Goal: Information Seeking & Learning: Learn about a topic

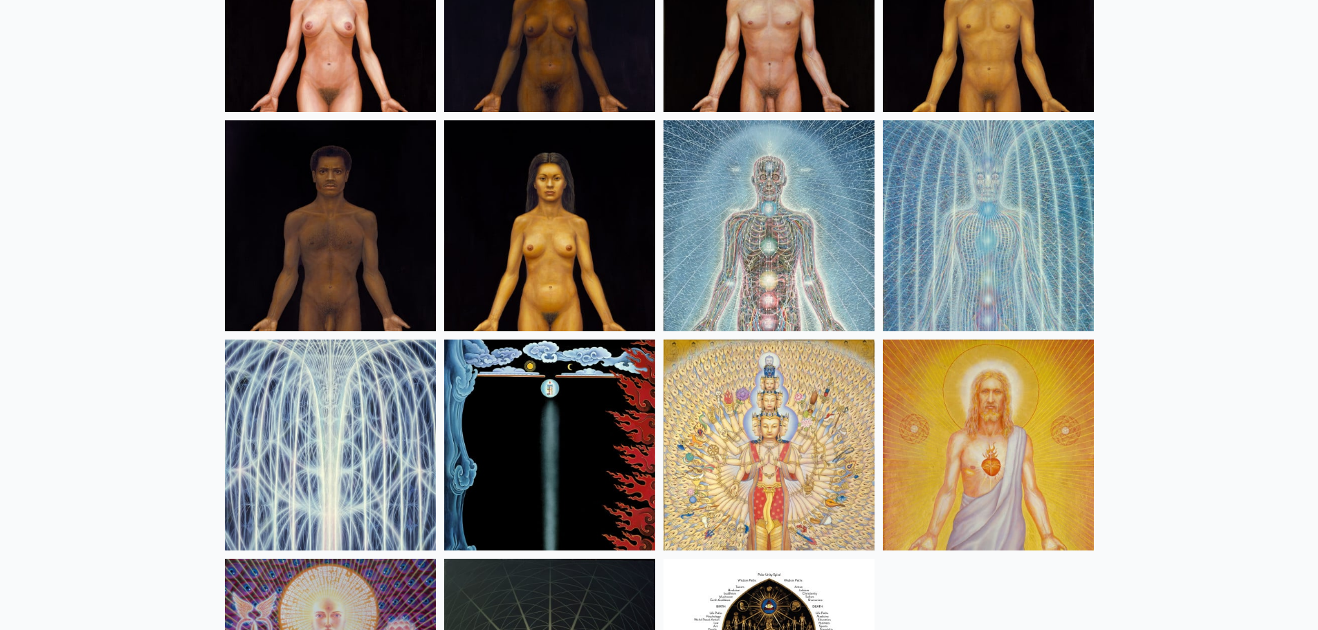
scroll to position [969, 0]
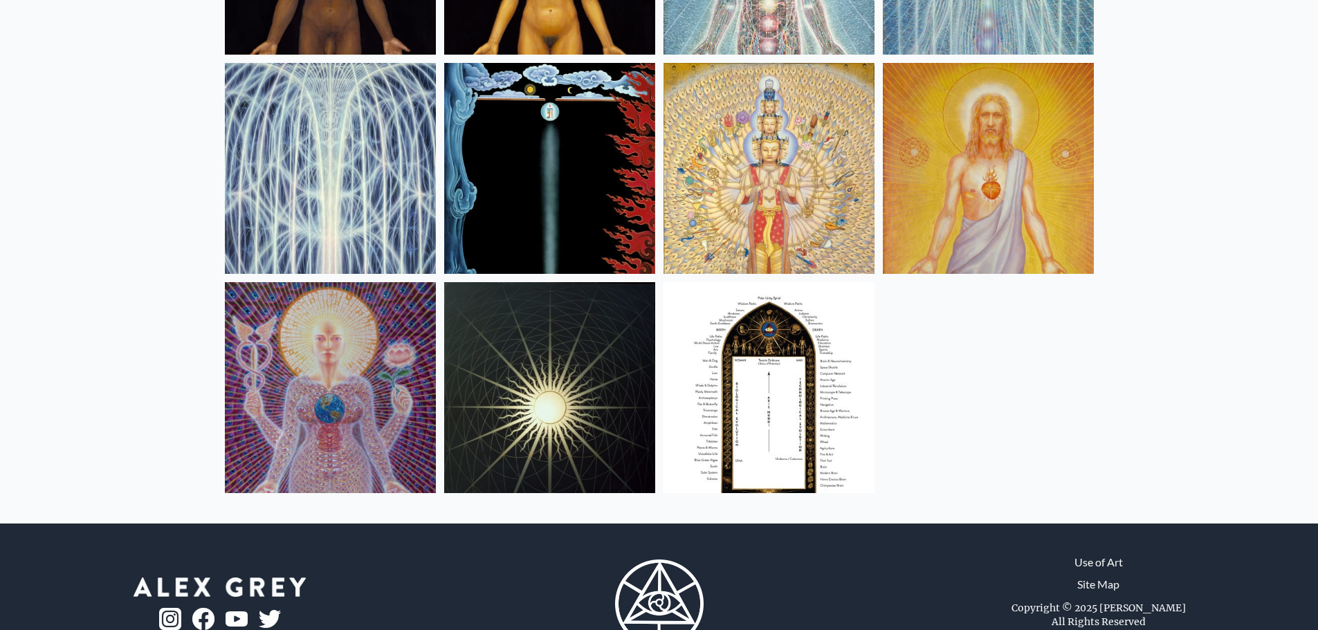
drag, startPoint x: 996, startPoint y: 167, endPoint x: 989, endPoint y: 162, distance: 8.9
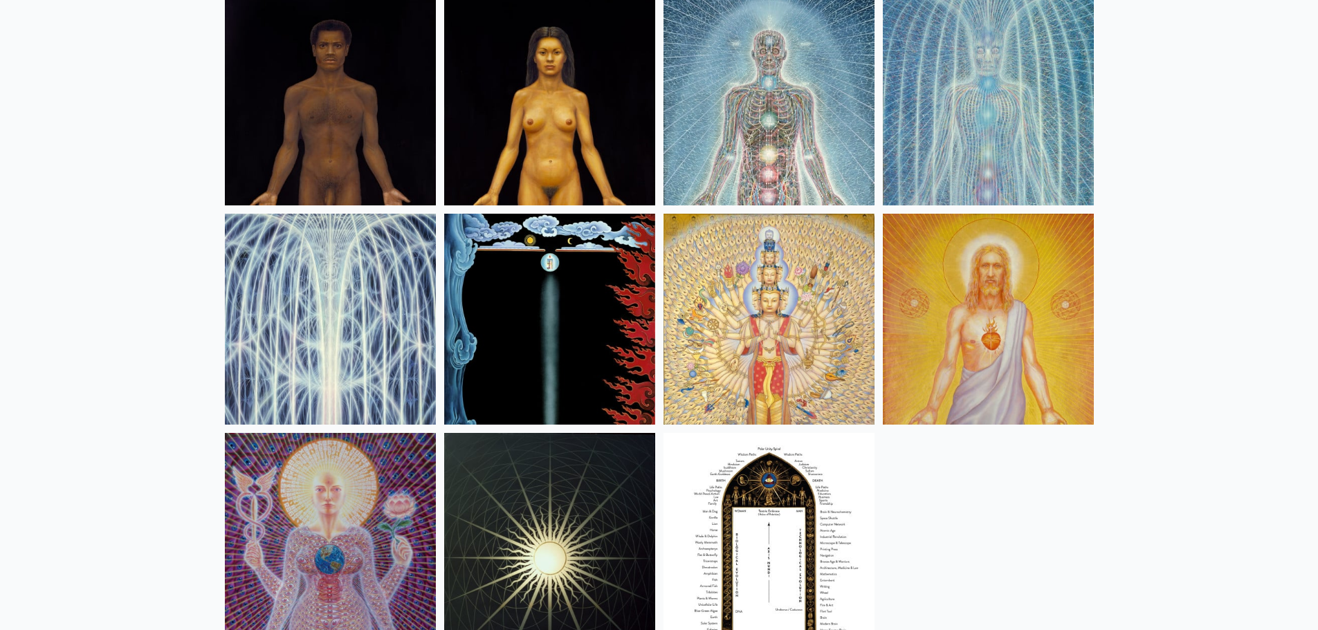
scroll to position [899, 0]
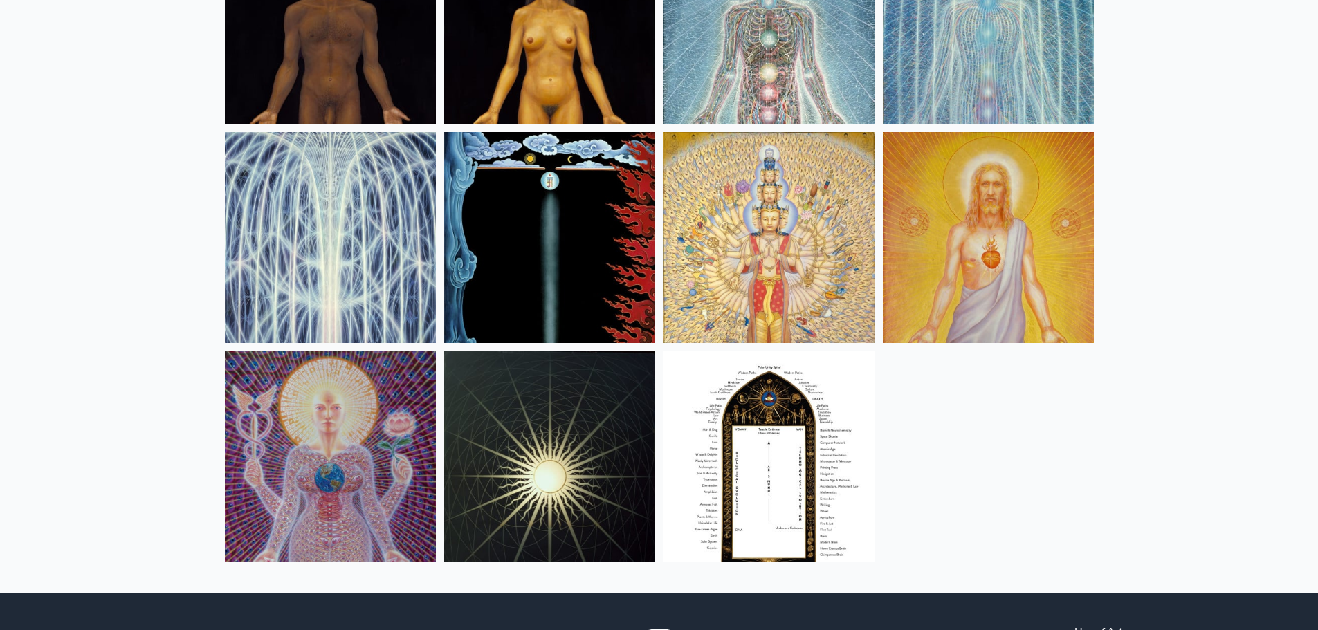
click at [589, 412] on img at bounding box center [549, 456] width 211 height 211
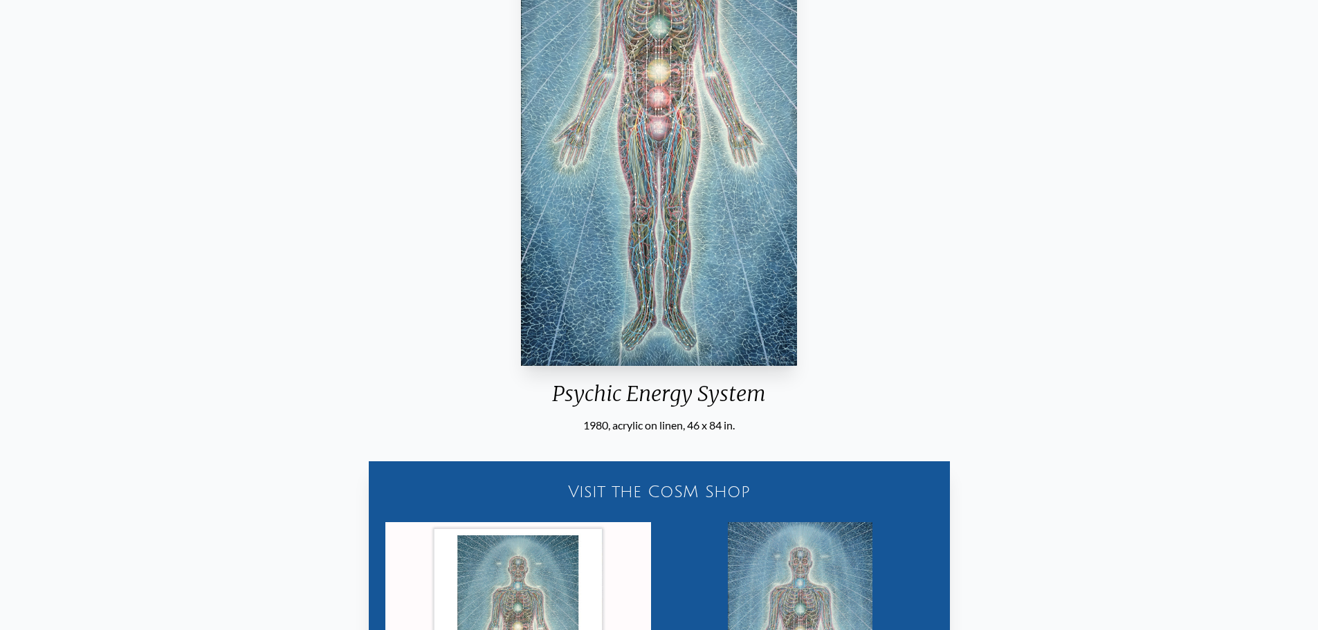
scroll to position [277, 0]
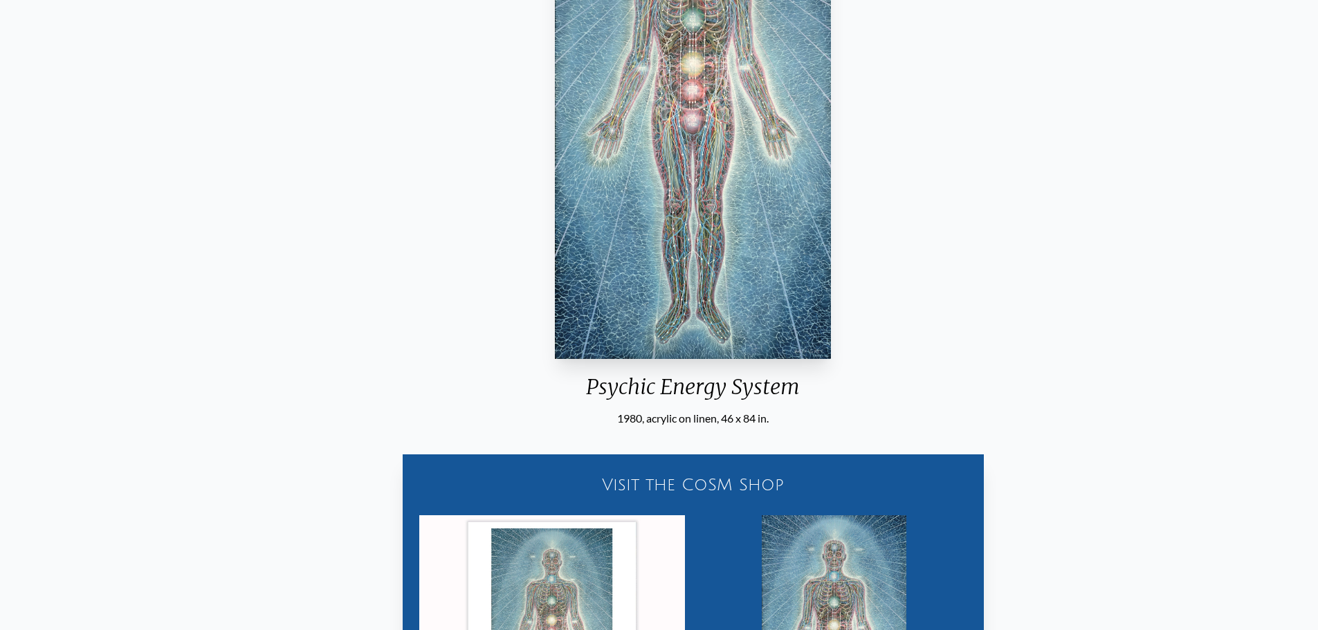
click at [823, 354] on div "Psychic Energy System 1980, acrylic on linen, 46 x 84 in. Visit the CoSM Shop P…" at bounding box center [693, 342] width 1296 height 987
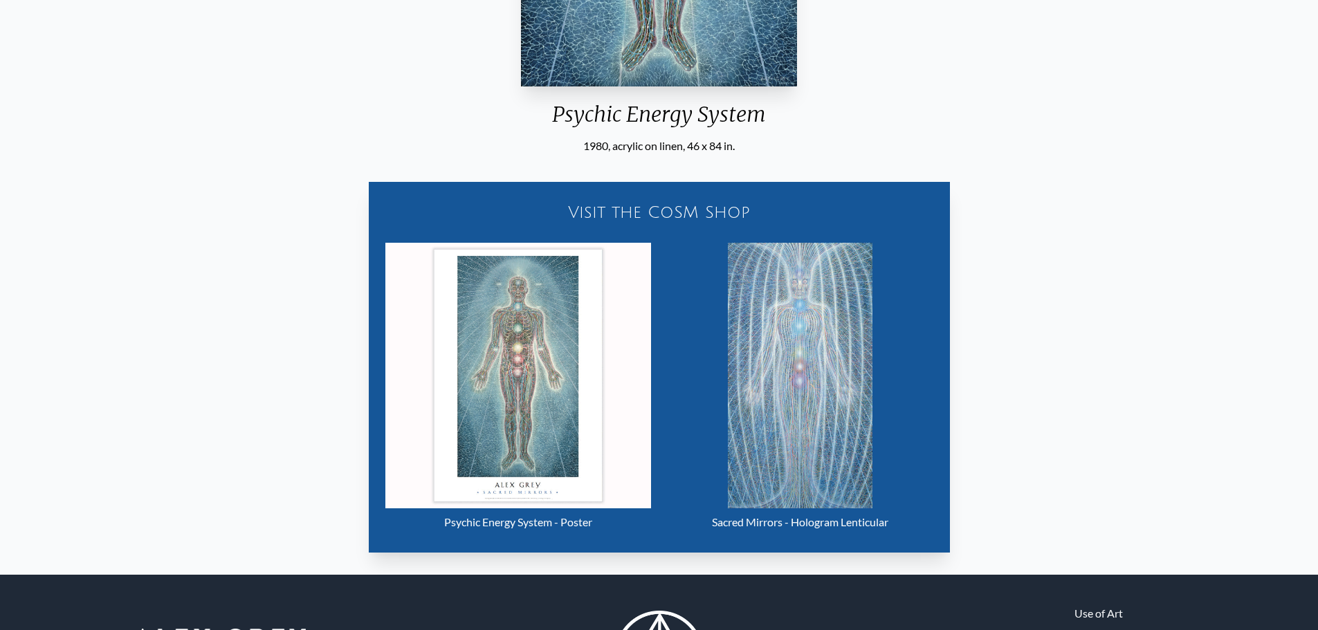
scroll to position [554, 0]
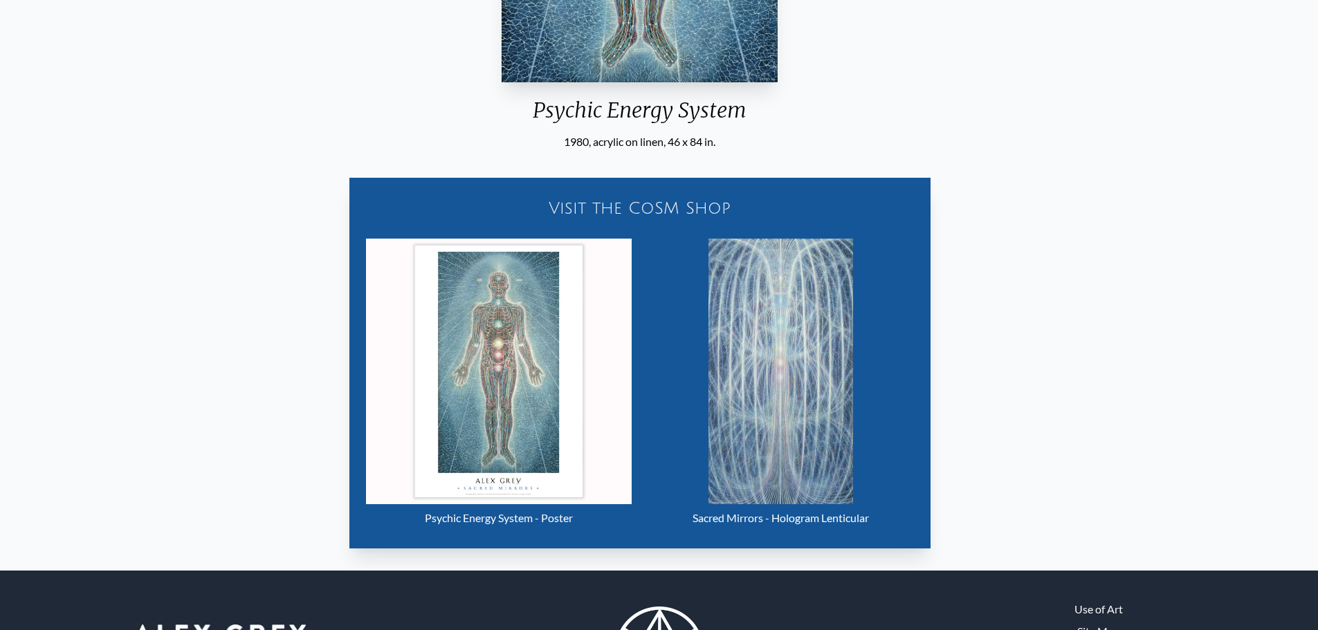
click at [448, 512] on div "Psychic Energy System - Poster" at bounding box center [499, 518] width 266 height 28
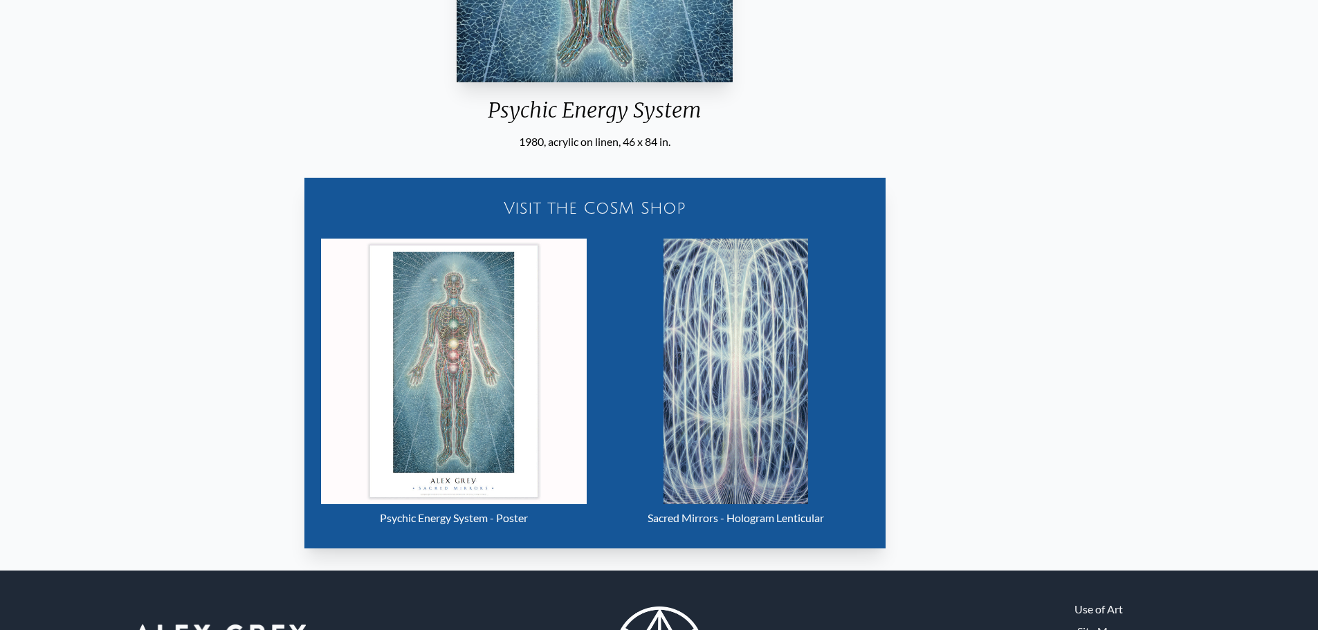
click at [591, 104] on div "Psychic Energy System" at bounding box center [594, 116] width 287 height 36
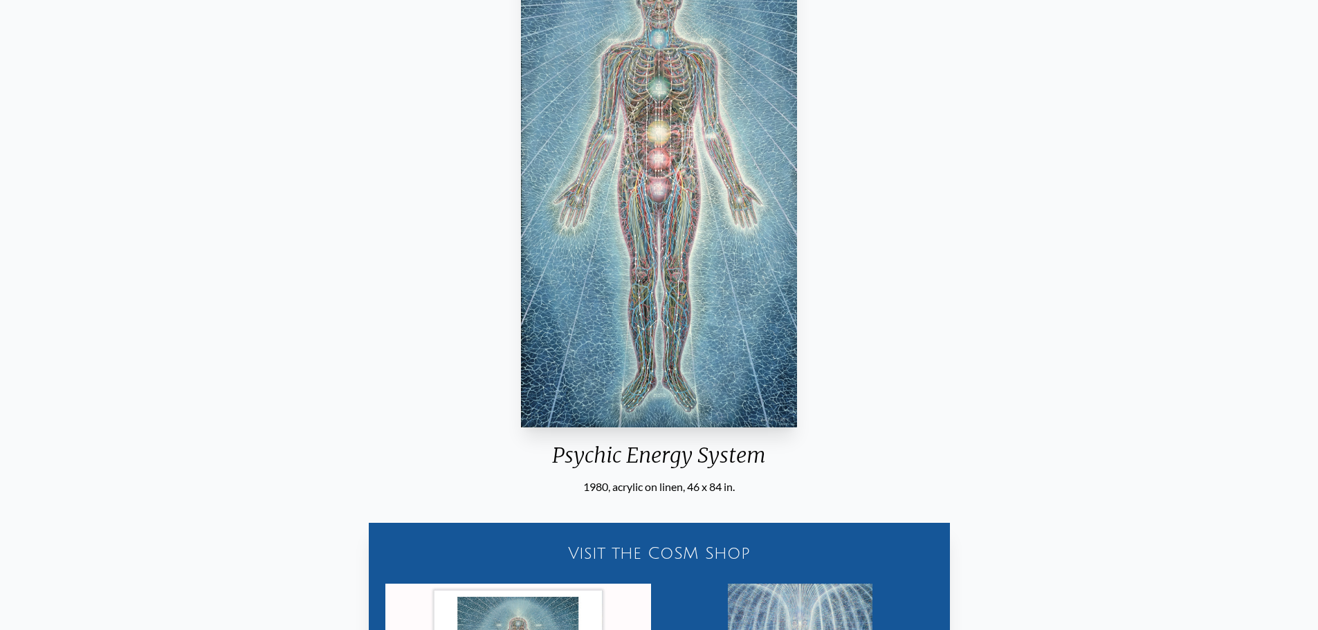
scroll to position [208, 0]
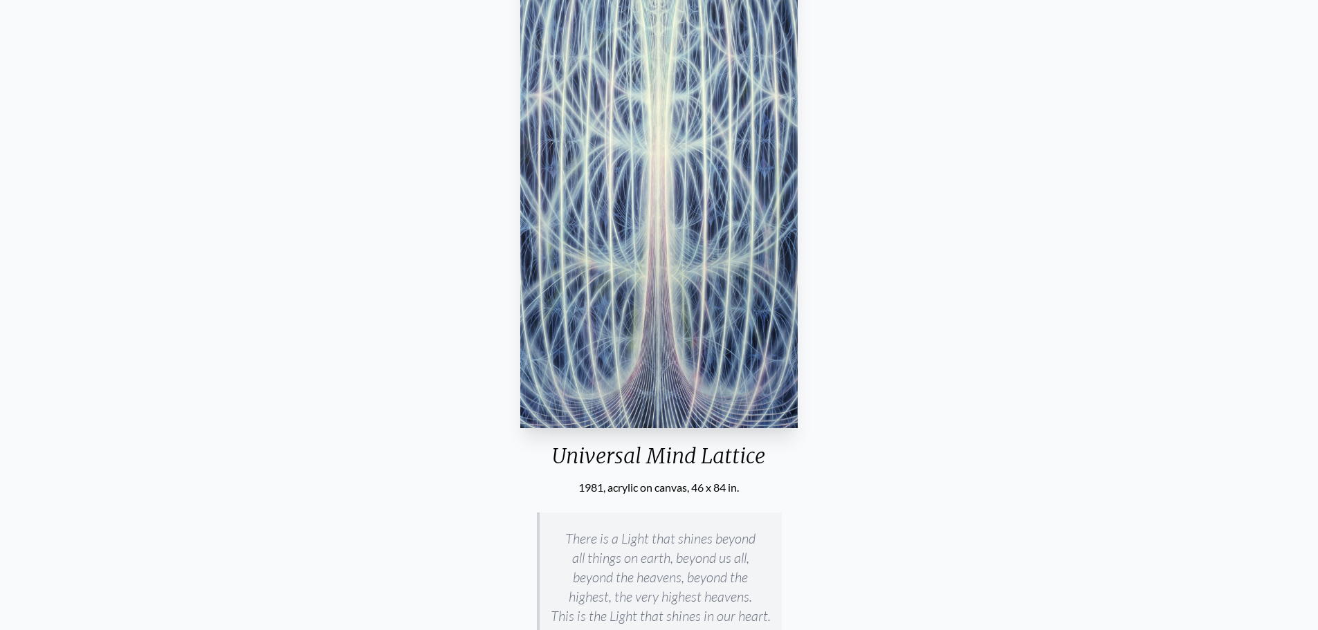
scroll to position [346, 0]
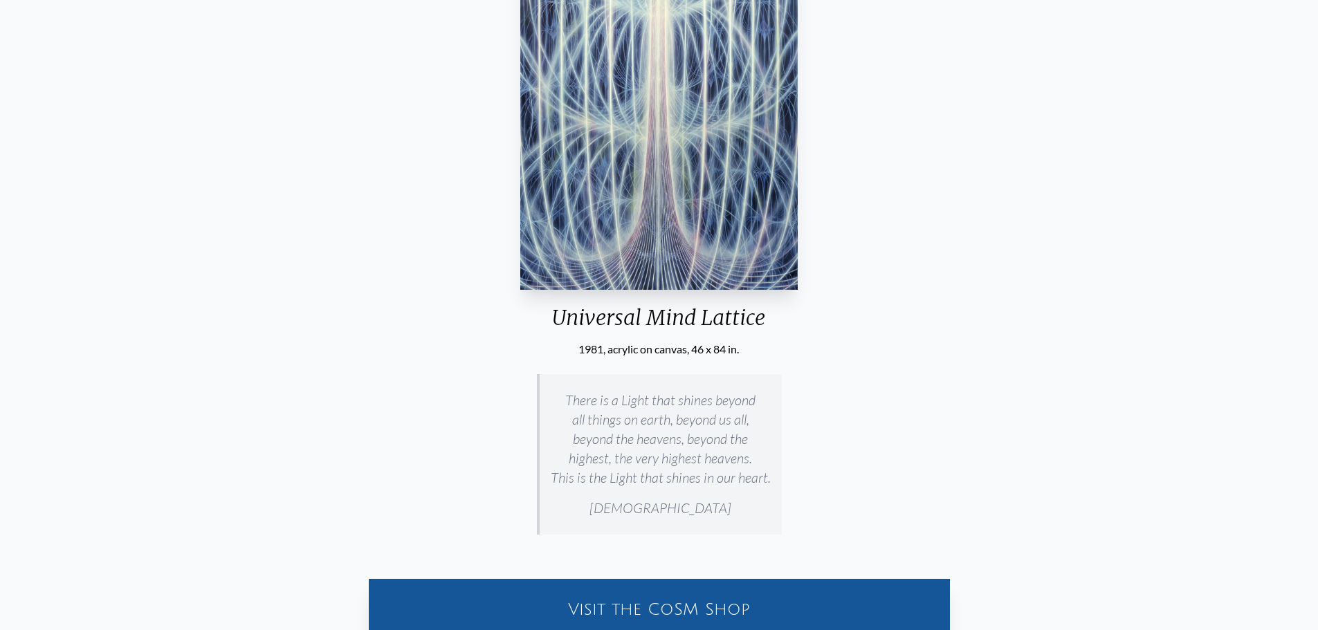
click at [733, 504] on div "Universal Mind Lattice 1981, acrylic on canvas, 46 x 84 in. There is a Light th…" at bounding box center [659, 370] width 1296 height 1181
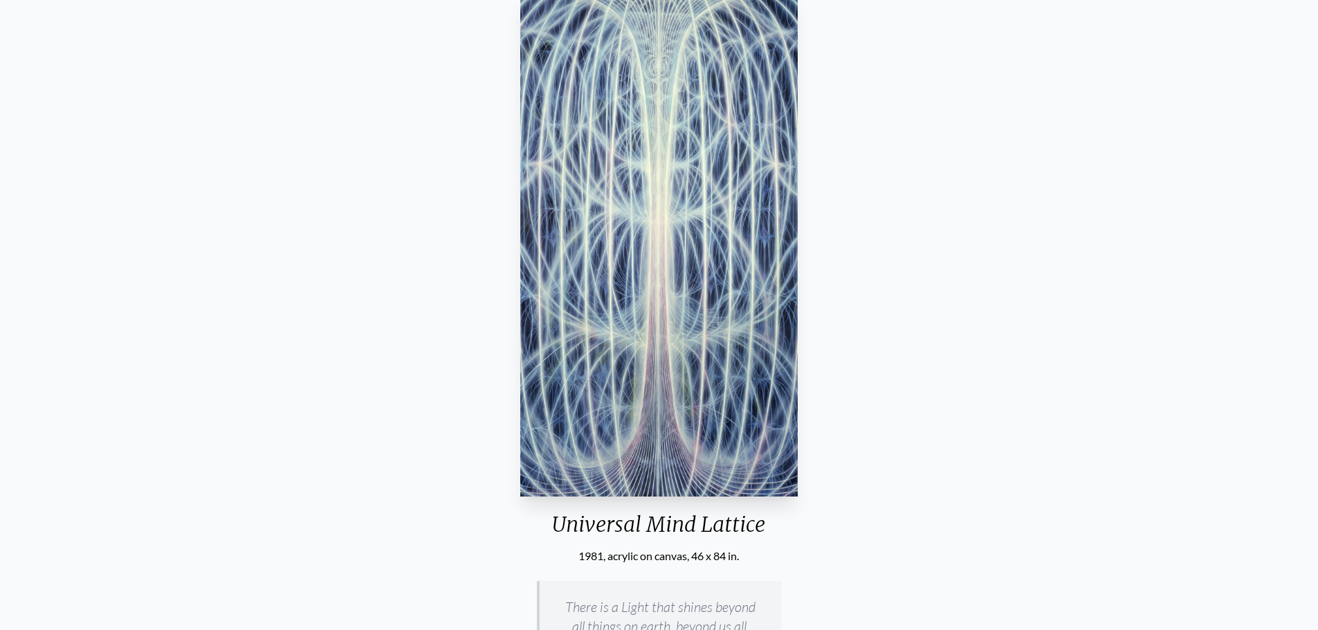
scroll to position [0, 0]
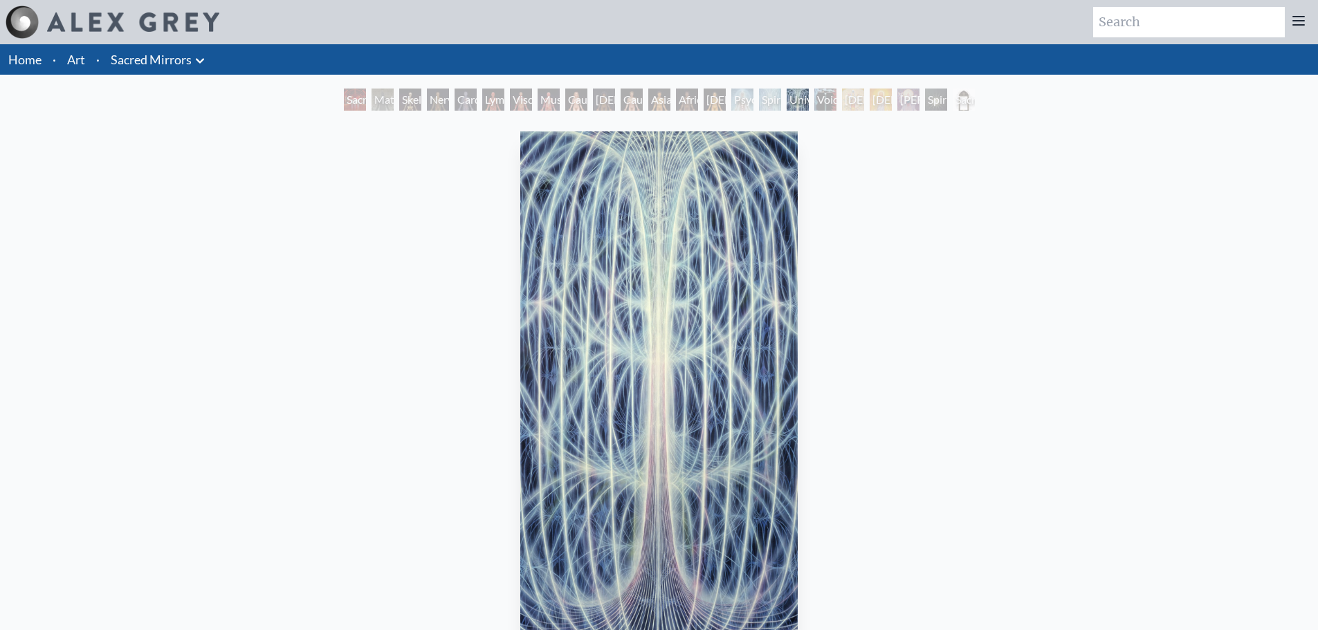
click at [430, 109] on div "Nervous System" at bounding box center [438, 100] width 22 height 22
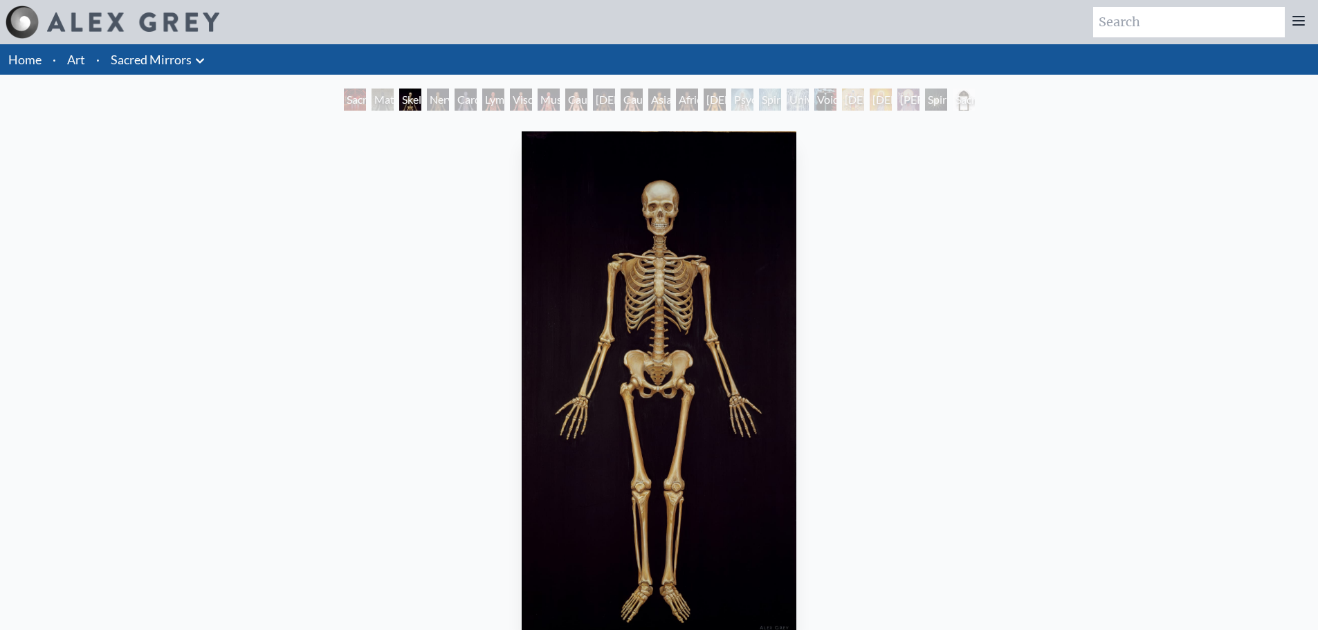
click at [434, 107] on div "Nervous System" at bounding box center [438, 100] width 22 height 22
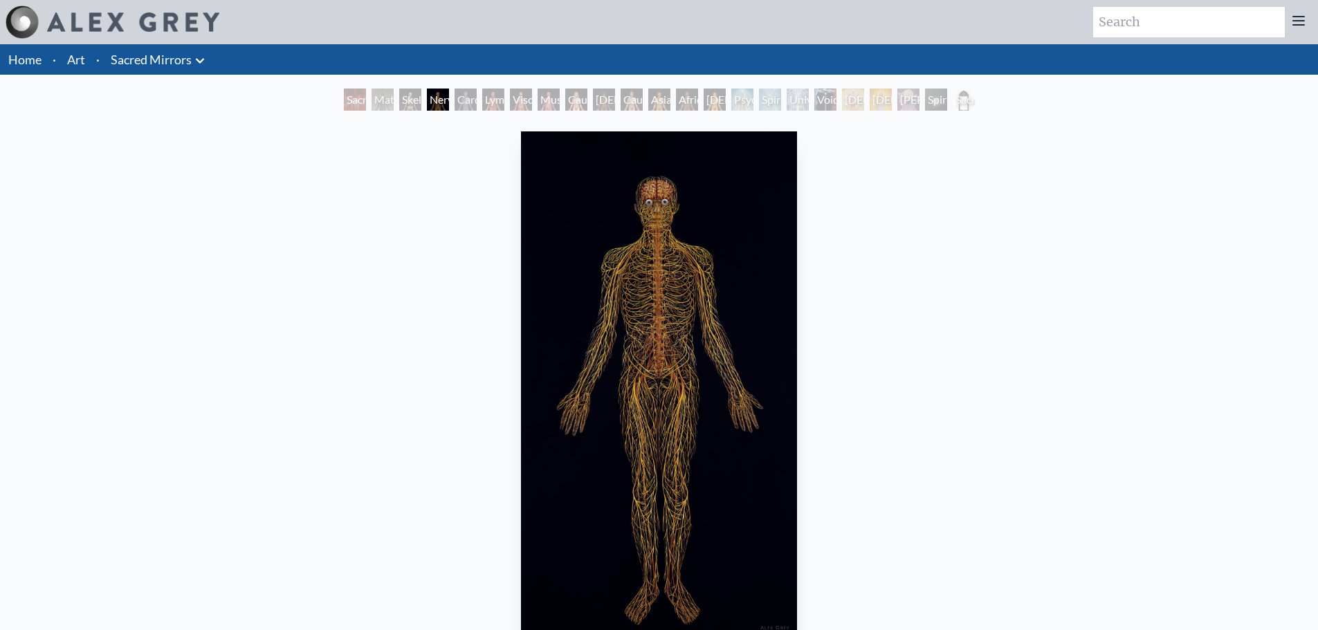
click at [477, 98] on div "Cardiovascular System" at bounding box center [466, 100] width 22 height 22
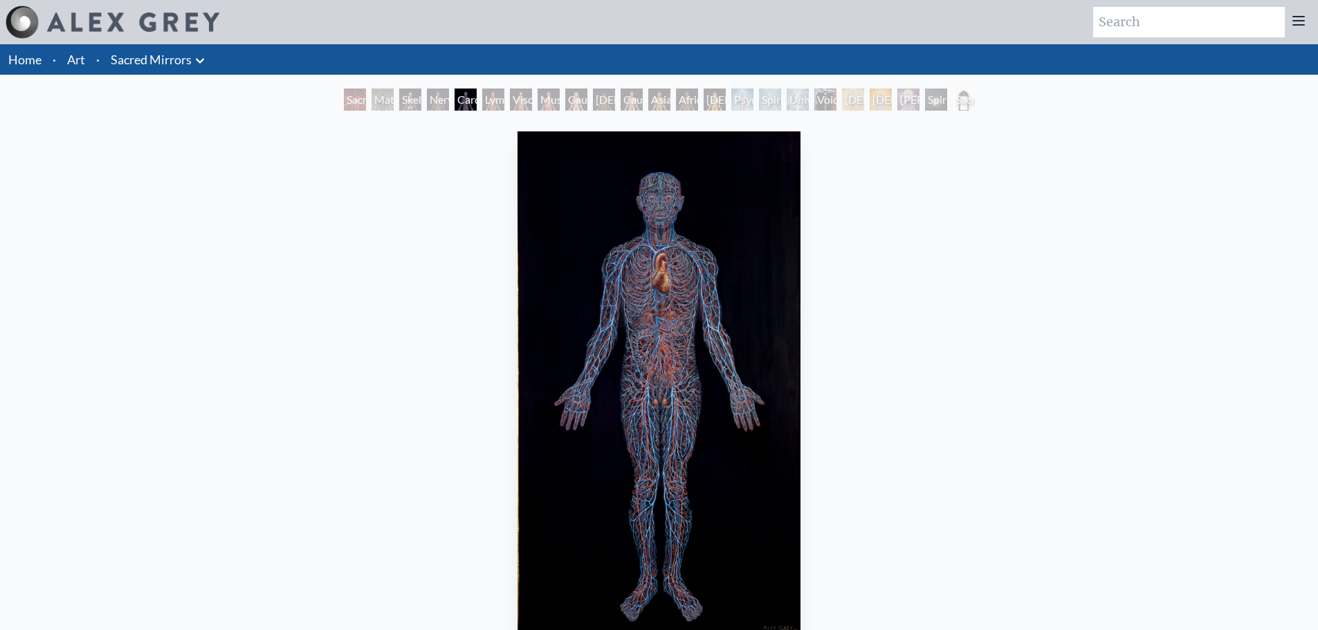
click at [947, 103] on div "Spiritual World" at bounding box center [936, 100] width 22 height 22
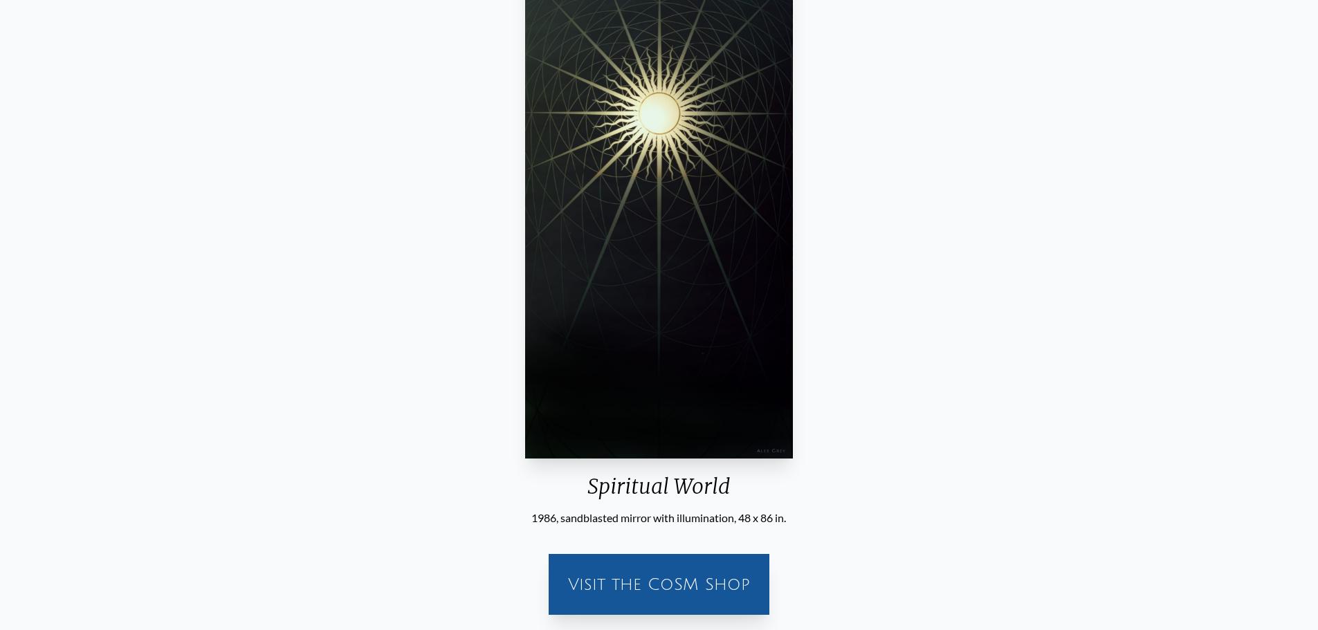
scroll to position [208, 0]
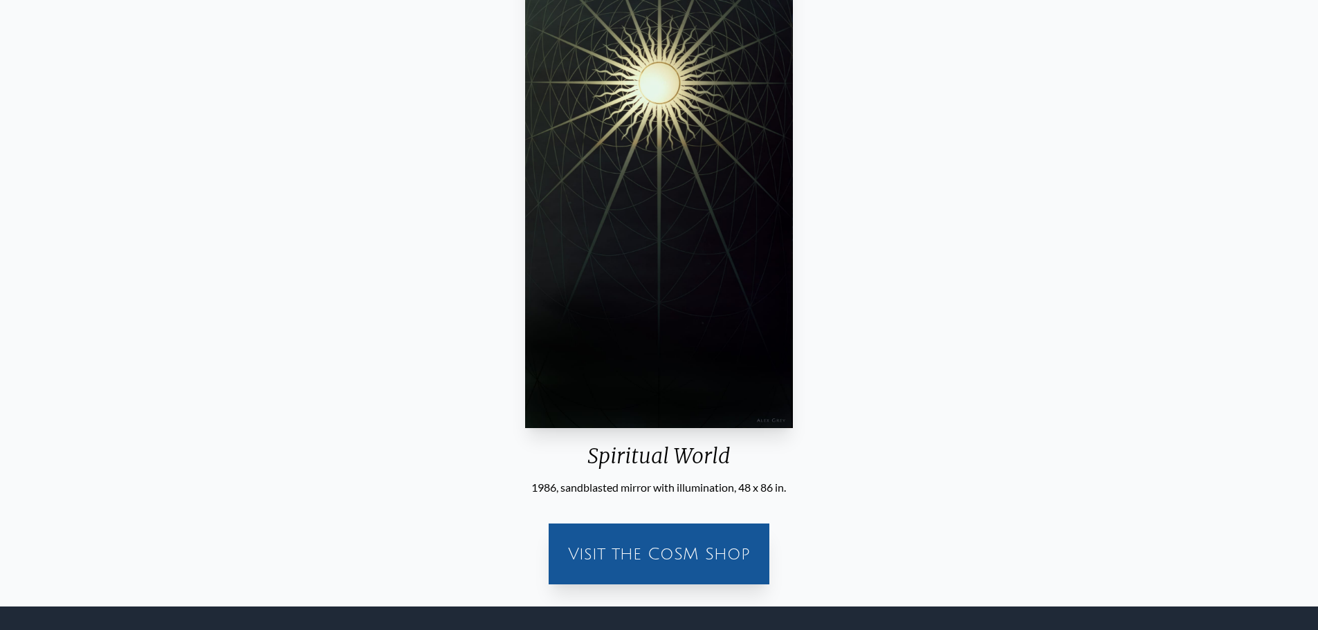
click at [1090, 250] on div "Spiritual World 1986, sandblasted mirror with illumination, 48 x 86 in. Visit t…" at bounding box center [659, 256] width 1296 height 677
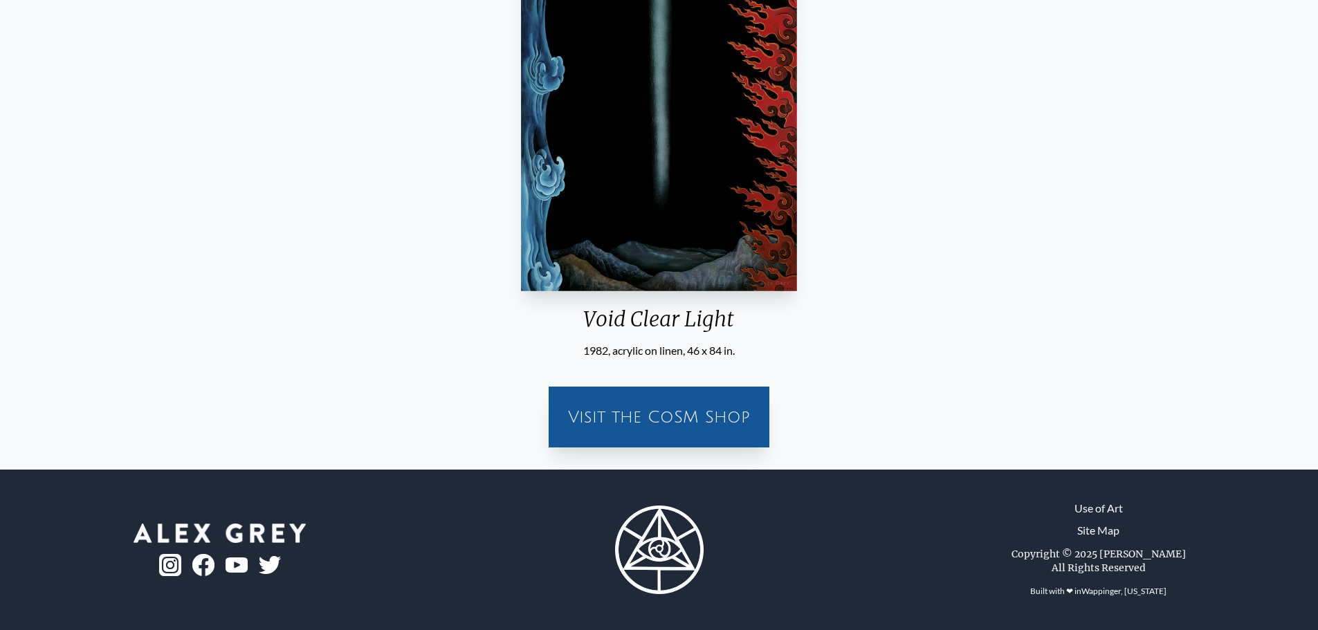
scroll to position [68, 0]
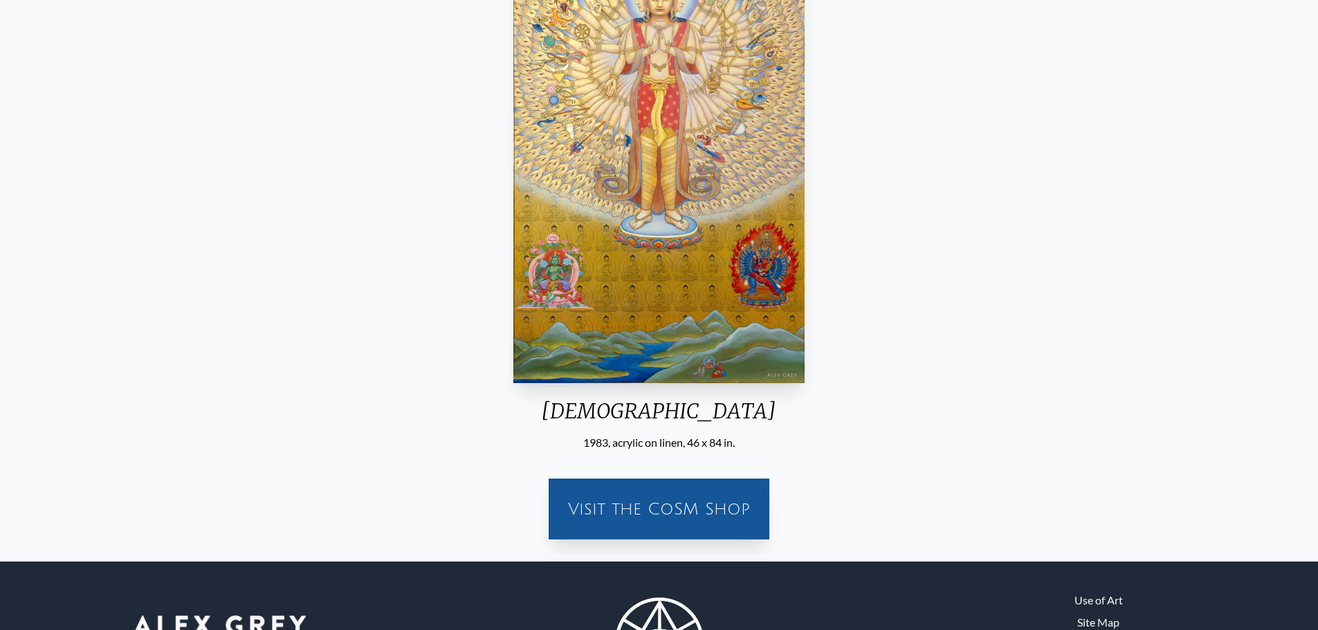
scroll to position [68, 0]
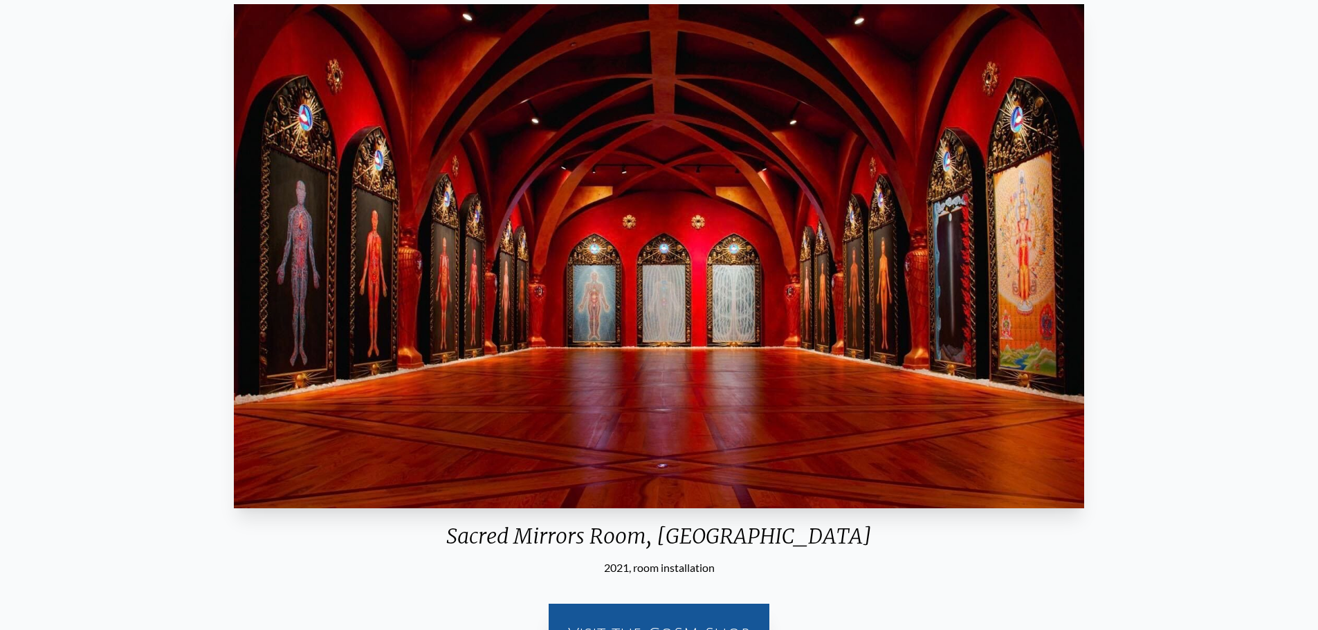
scroll to position [208, 0]
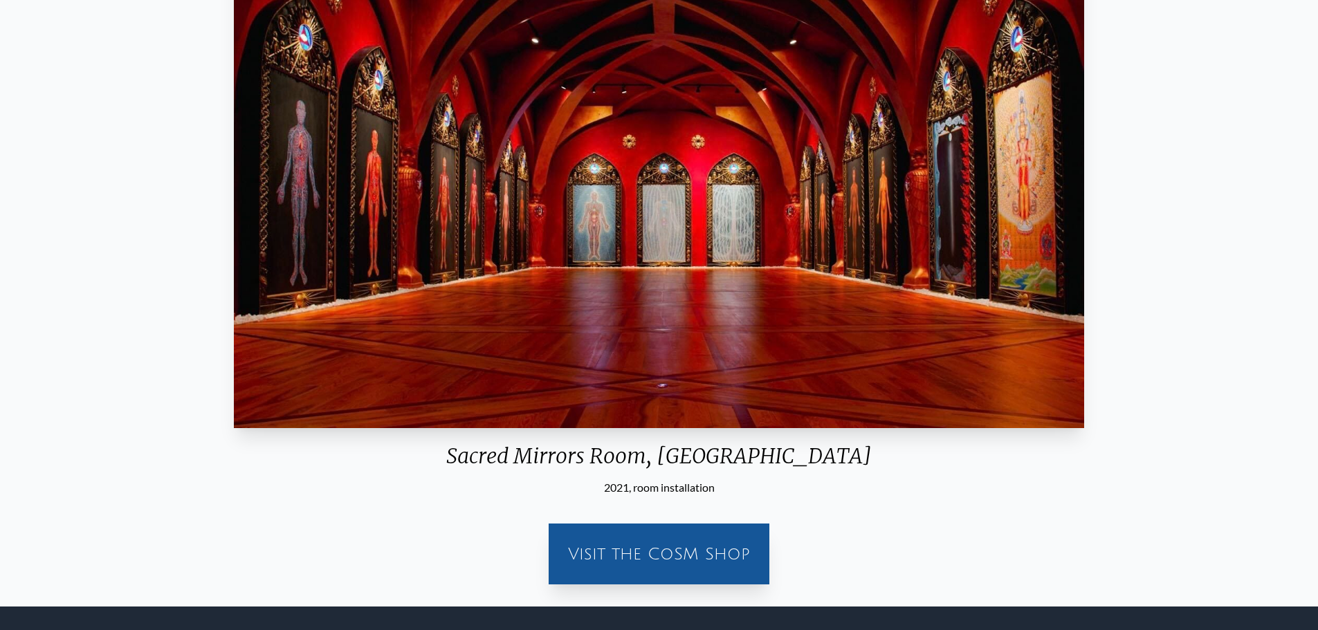
click at [685, 554] on div "Visit the CoSM Shop" at bounding box center [659, 554] width 204 height 44
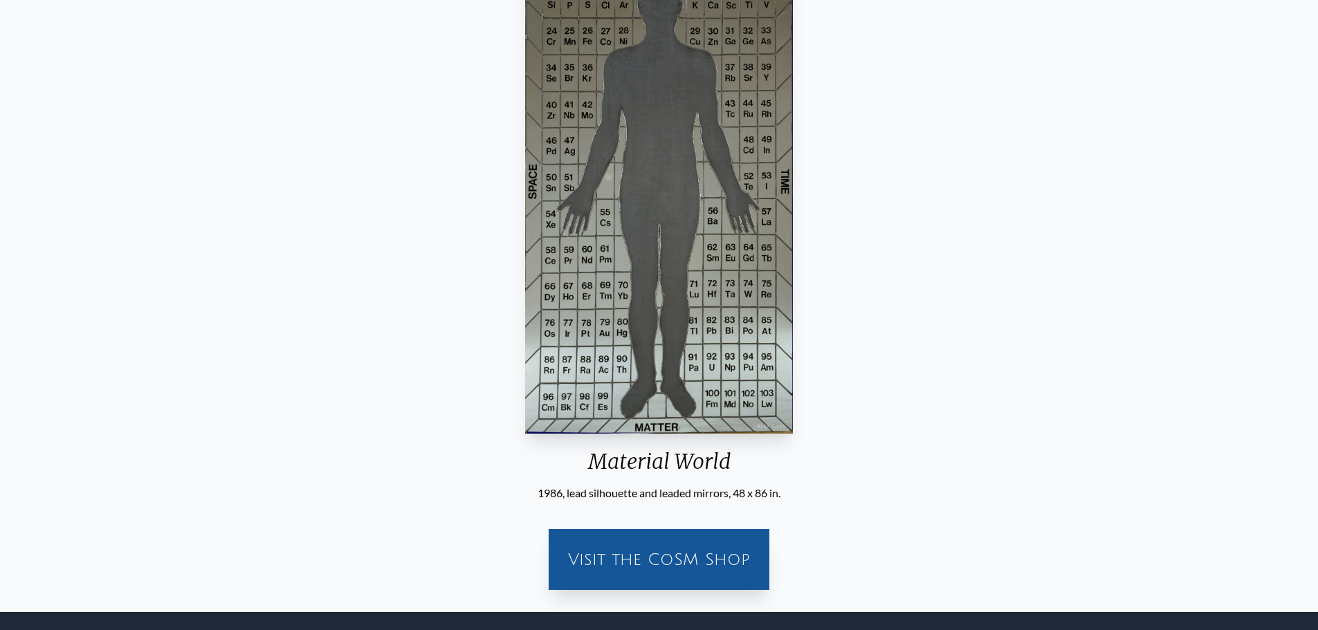
scroll to position [208, 0]
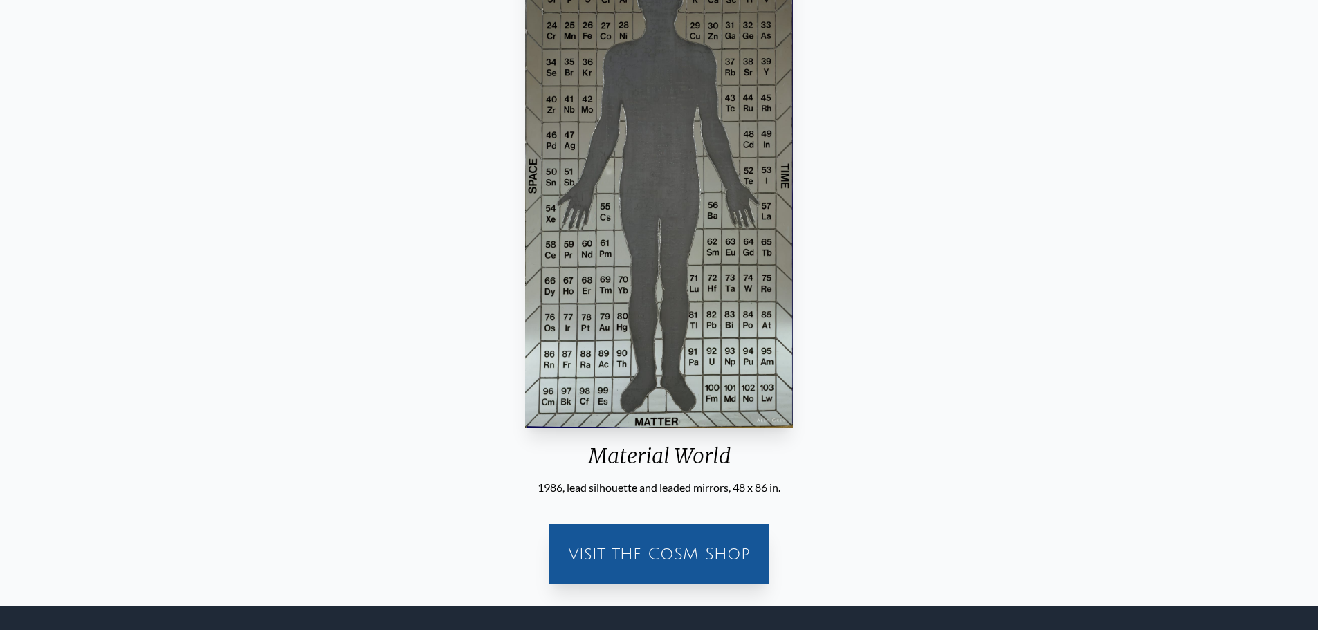
click at [746, 558] on div "Visit the CoSM Shop" at bounding box center [659, 554] width 204 height 44
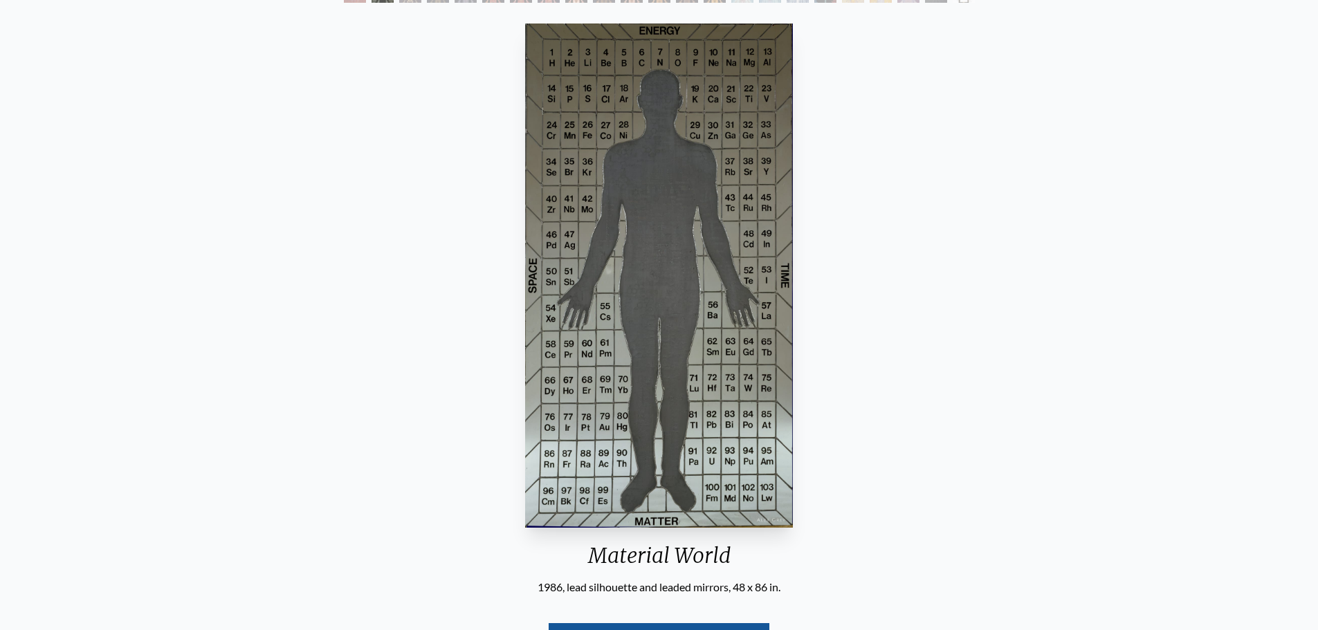
scroll to position [0, 0]
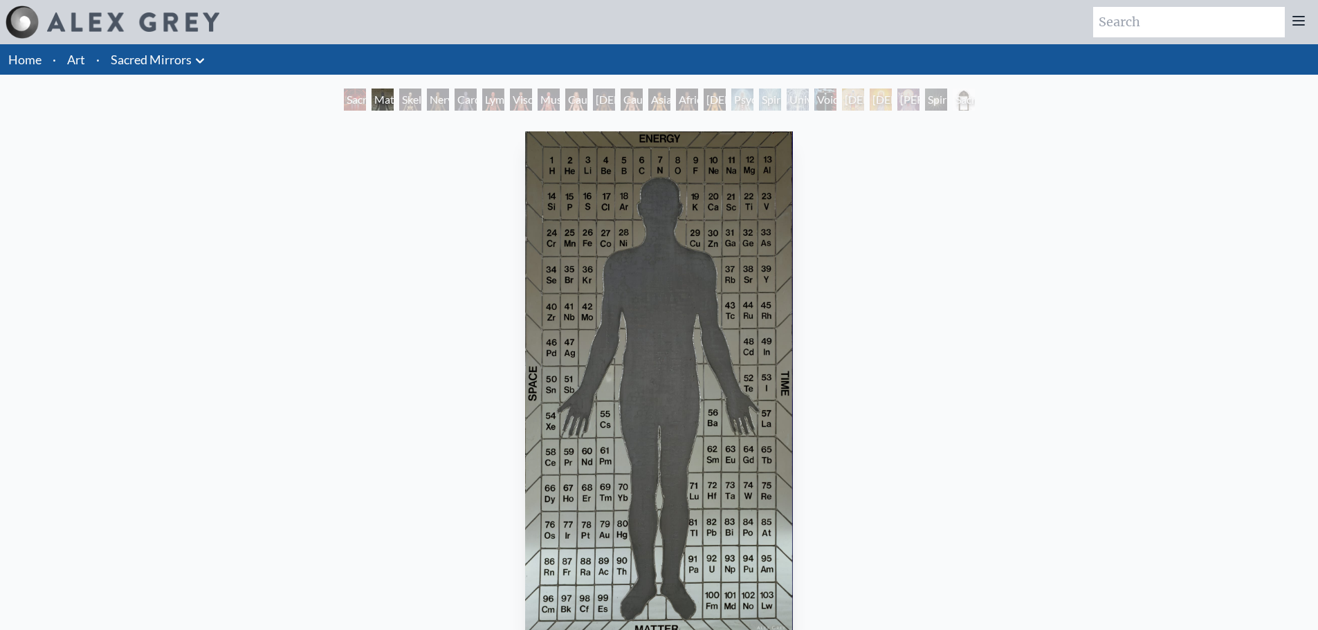
click at [372, 101] on div "Material World" at bounding box center [383, 100] width 22 height 22
click at [382, 101] on div "Material World" at bounding box center [383, 100] width 22 height 22
drag, startPoint x: 971, startPoint y: 108, endPoint x: 951, endPoint y: 110, distance: 19.5
click at [953, 110] on div "Sacred Mirrors Frame" at bounding box center [964, 100] width 22 height 22
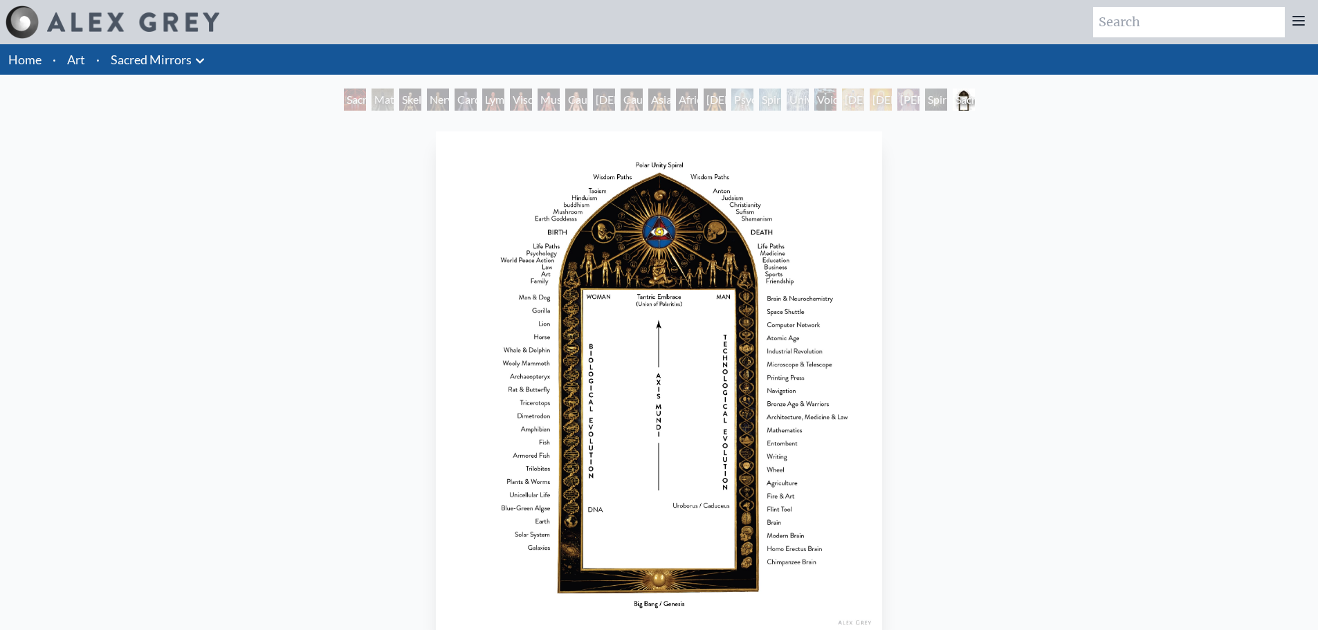
drag, startPoint x: 1003, startPoint y: 106, endPoint x: 990, endPoint y: 108, distance: 12.6
click at [1001, 106] on div "Sacred Mirrors Room, Entheon Material World Skeletal System Nervous System Card…" at bounding box center [659, 102] width 1318 height 26
click at [969, 95] on div "Sacred Mirrors Frame" at bounding box center [964, 100] width 22 height 22
click at [953, 100] on div "Sacred Mirrors Frame" at bounding box center [964, 100] width 22 height 22
click at [975, 97] on div "Sacred Mirrors Frame" at bounding box center [964, 100] width 22 height 22
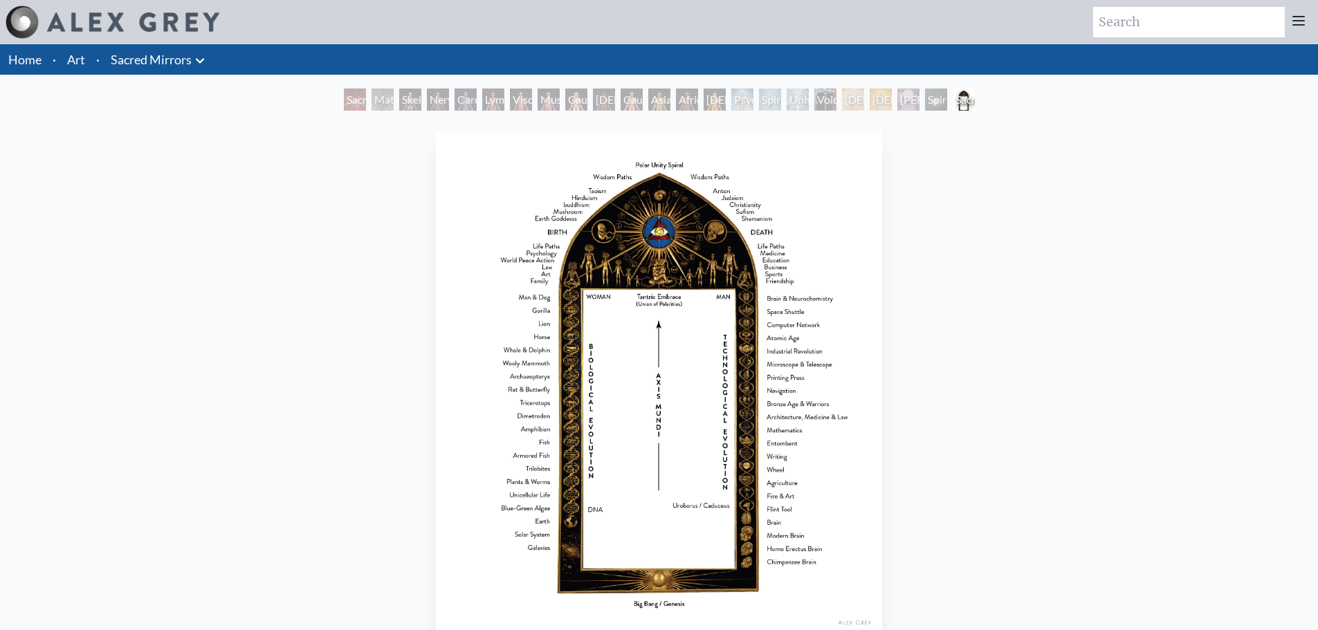
click at [986, 114] on div "Sacred Mirrors Room, Entheon Material World Skeletal System Nervous System Card…" at bounding box center [659, 102] width 1318 height 26
click at [421, 101] on div "Skeletal System" at bounding box center [410, 100] width 22 height 22
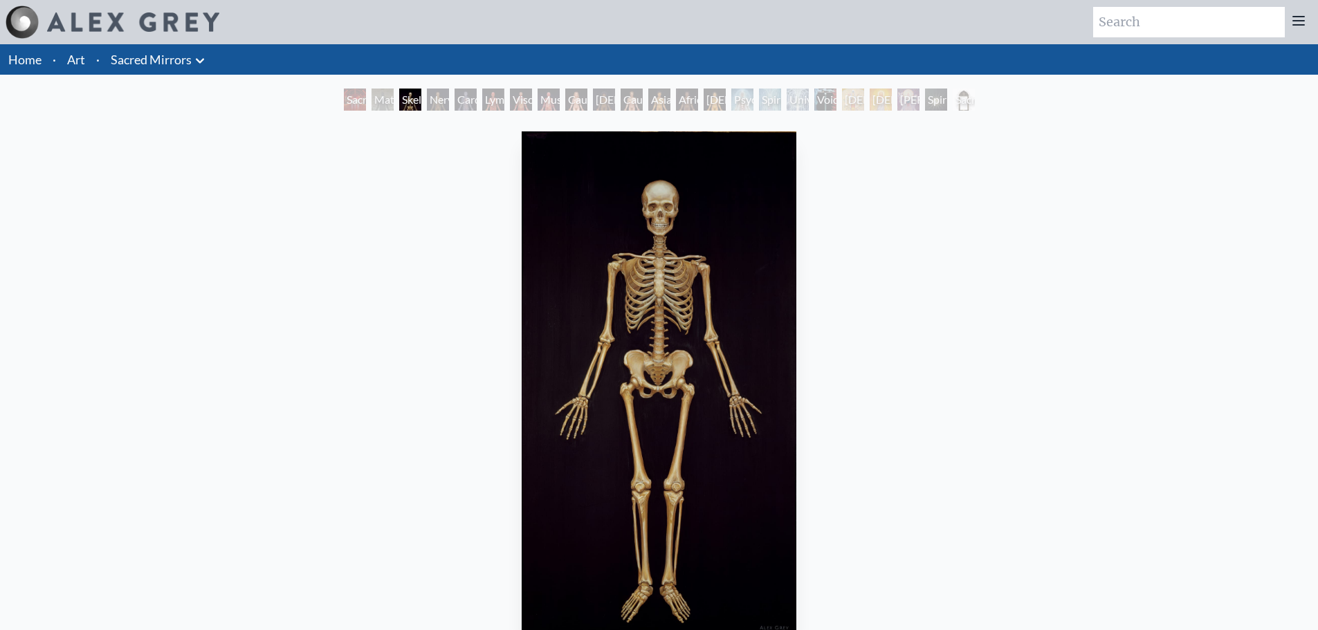
click at [372, 92] on div "Material World" at bounding box center [383, 100] width 22 height 22
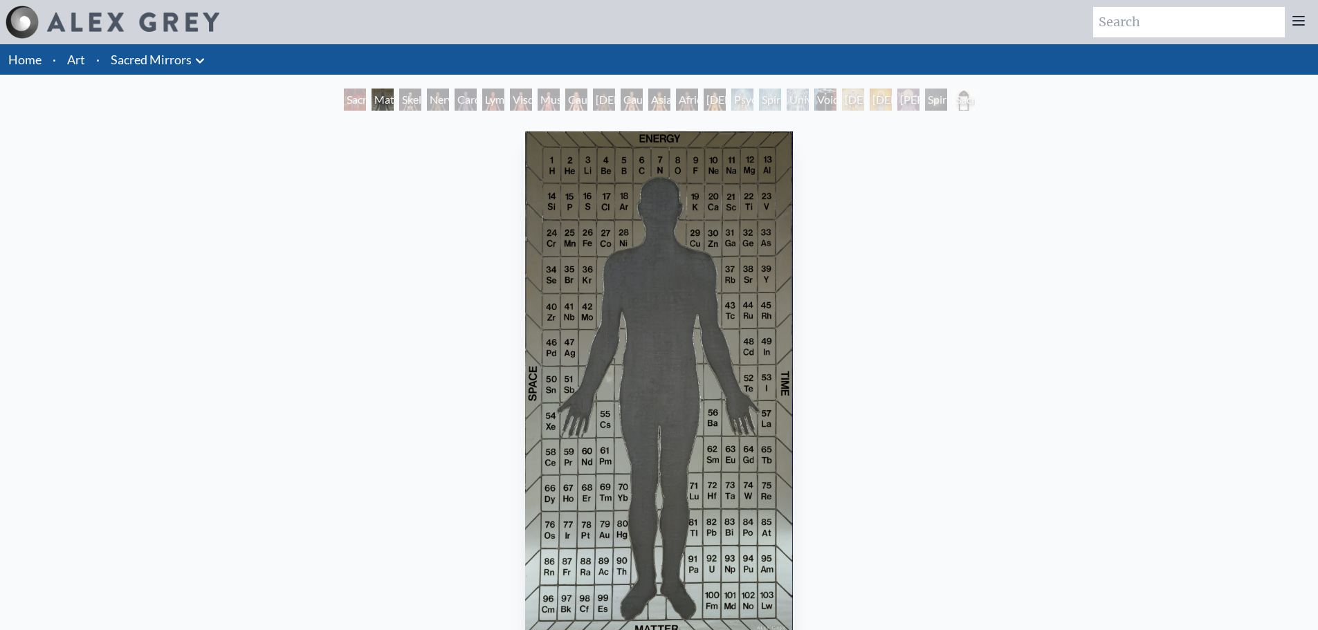
click at [432, 91] on div "Nervous System" at bounding box center [438, 100] width 22 height 22
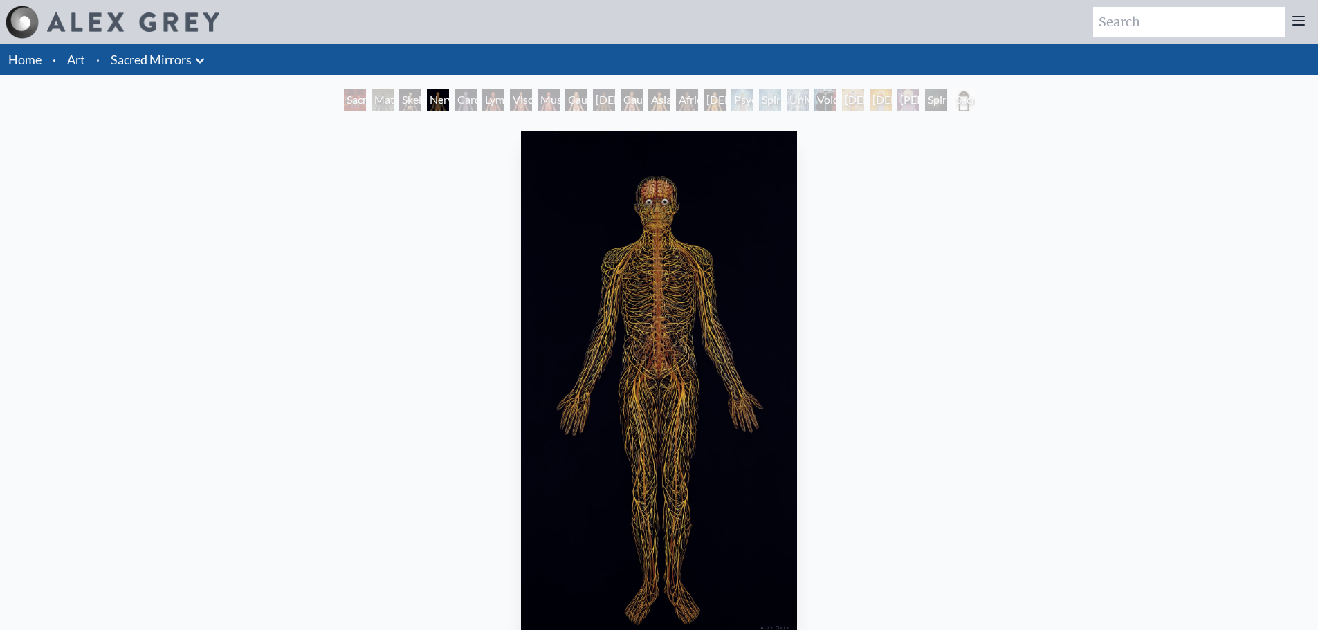
click at [491, 95] on div "Lymphatic System" at bounding box center [493, 100] width 22 height 22
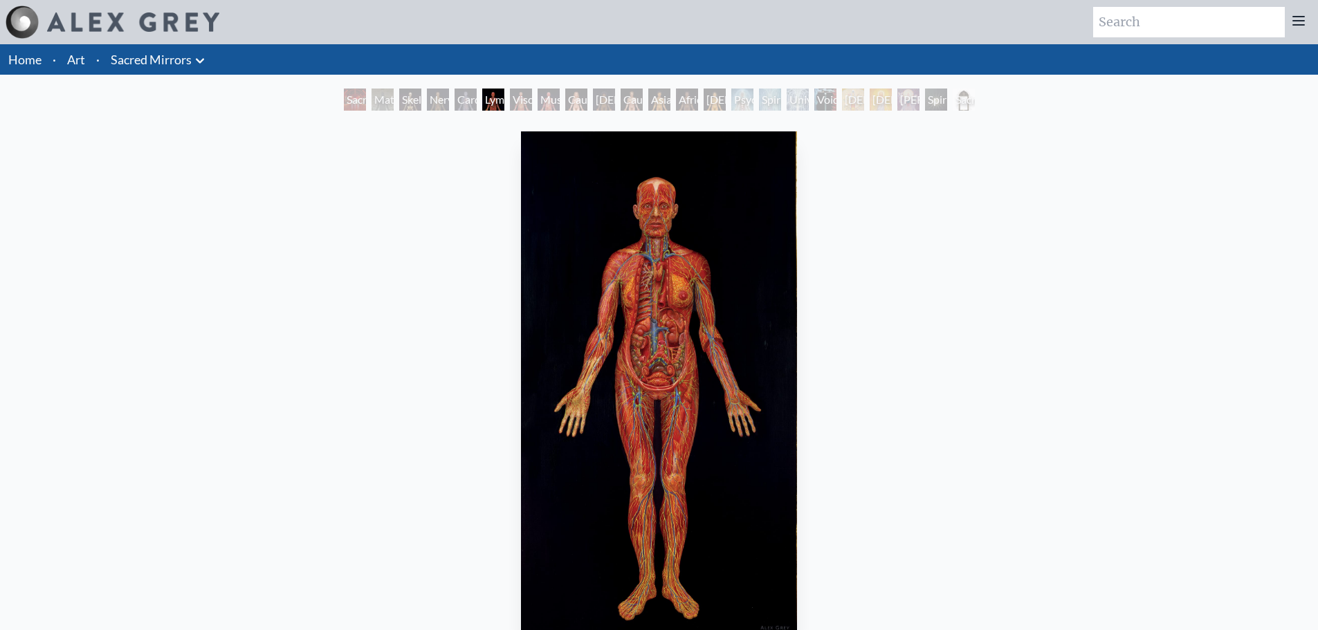
click at [433, 100] on div "Nervous System" at bounding box center [438, 100] width 22 height 22
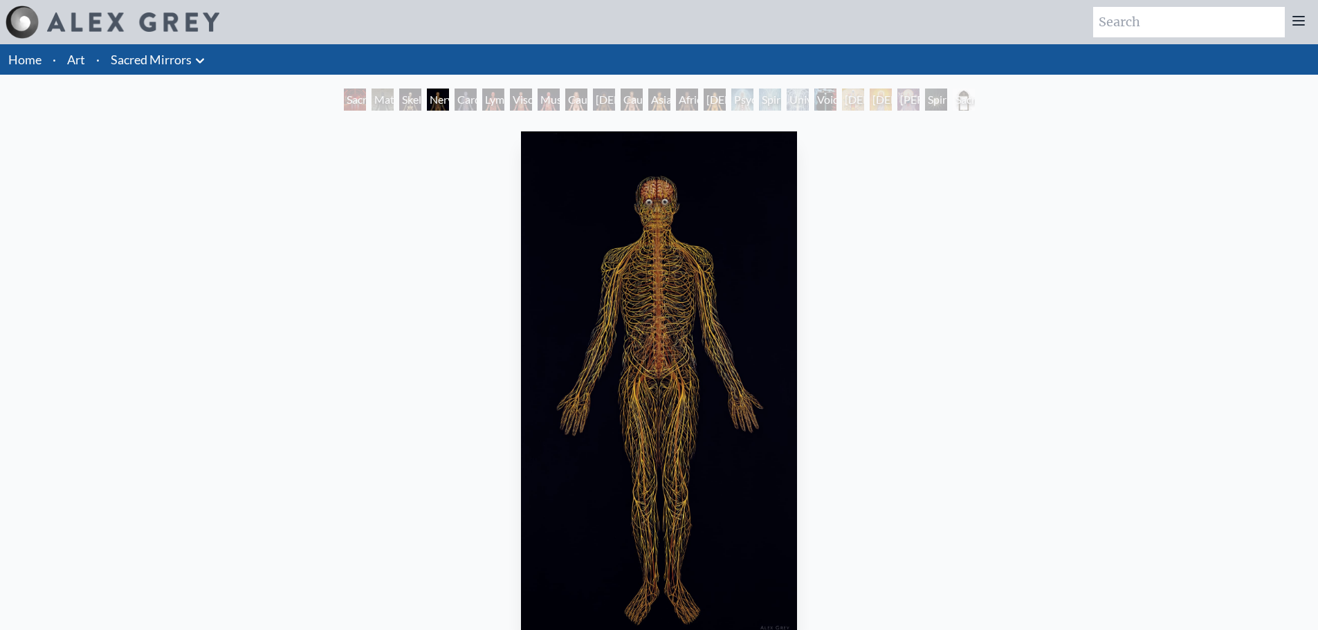
click at [501, 102] on div "Lymphatic System" at bounding box center [493, 100] width 22 height 22
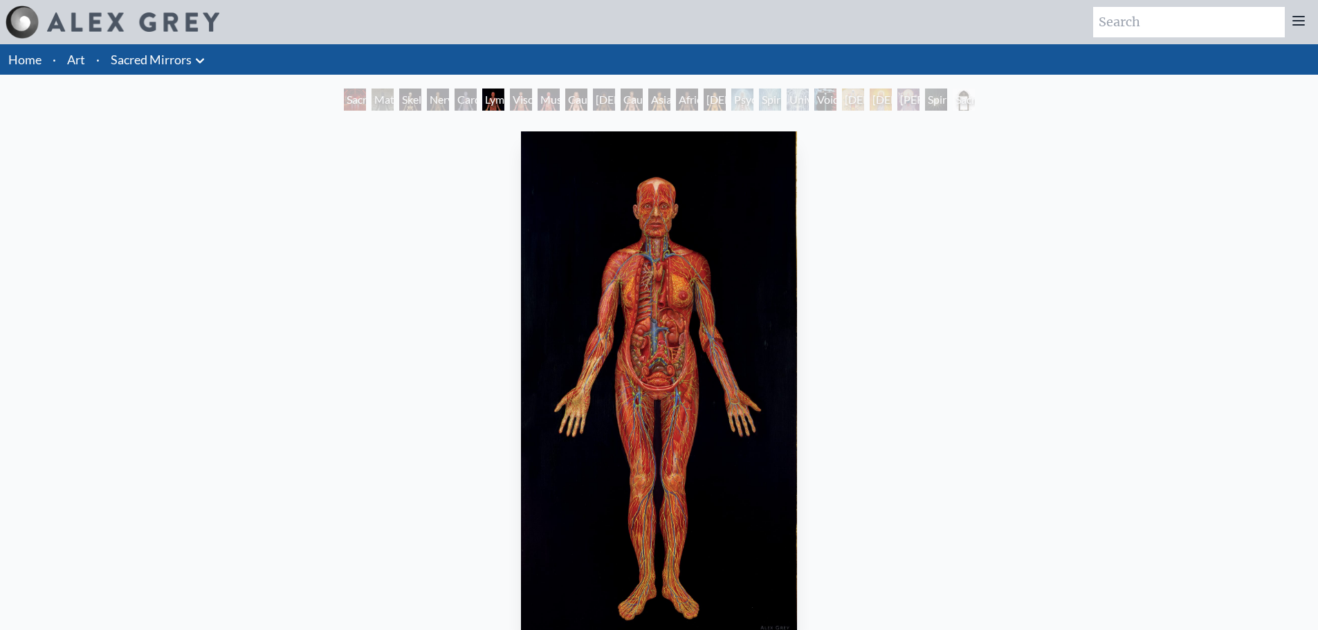
click at [549, 107] on div "Muscle System" at bounding box center [549, 100] width 22 height 22
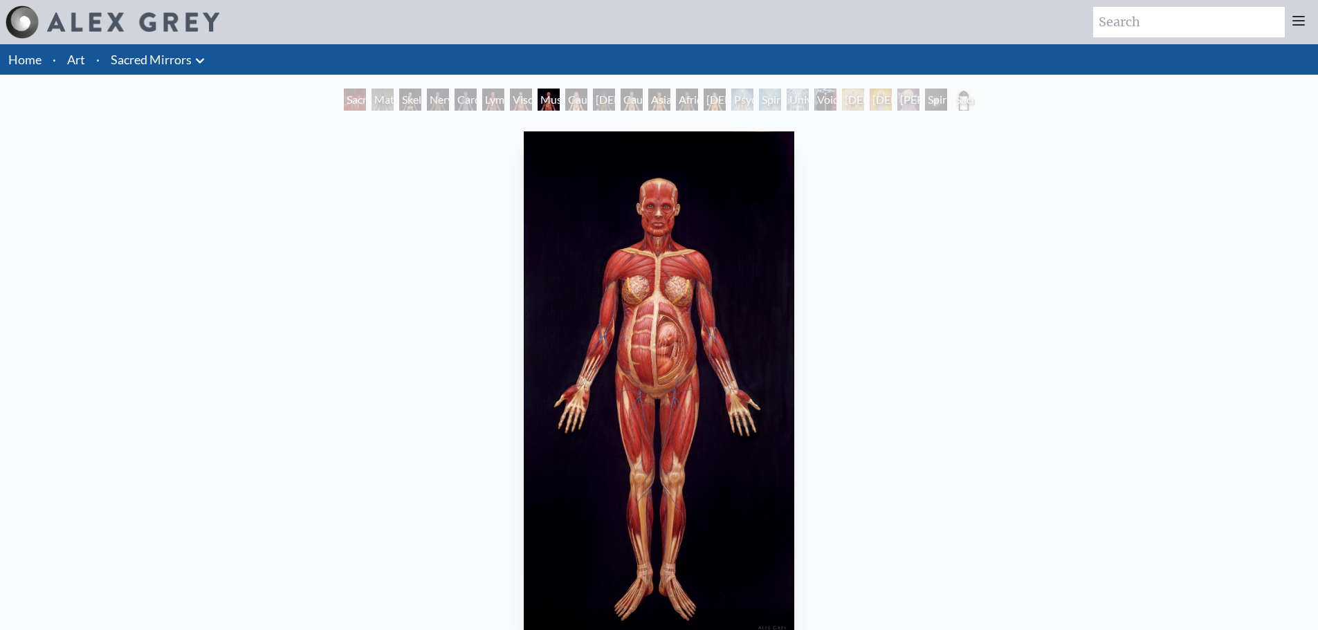
click at [598, 109] on div "[DEMOGRAPHIC_DATA] Woman" at bounding box center [604, 100] width 22 height 22
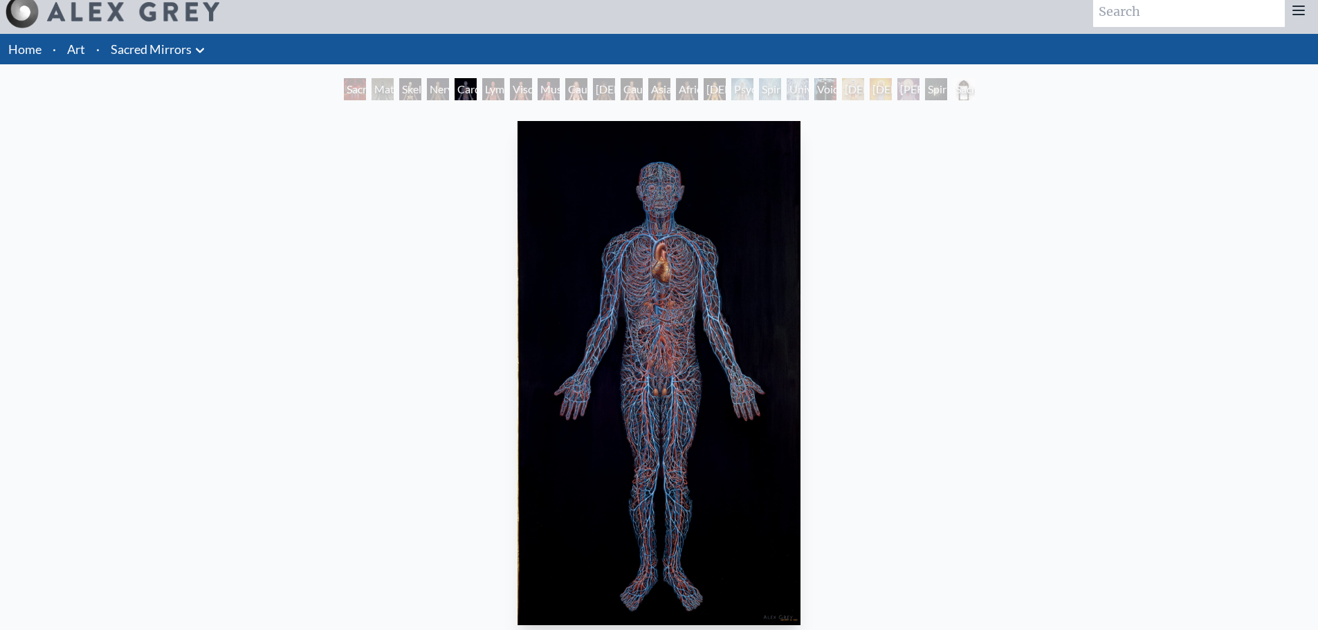
scroll to position [277, 0]
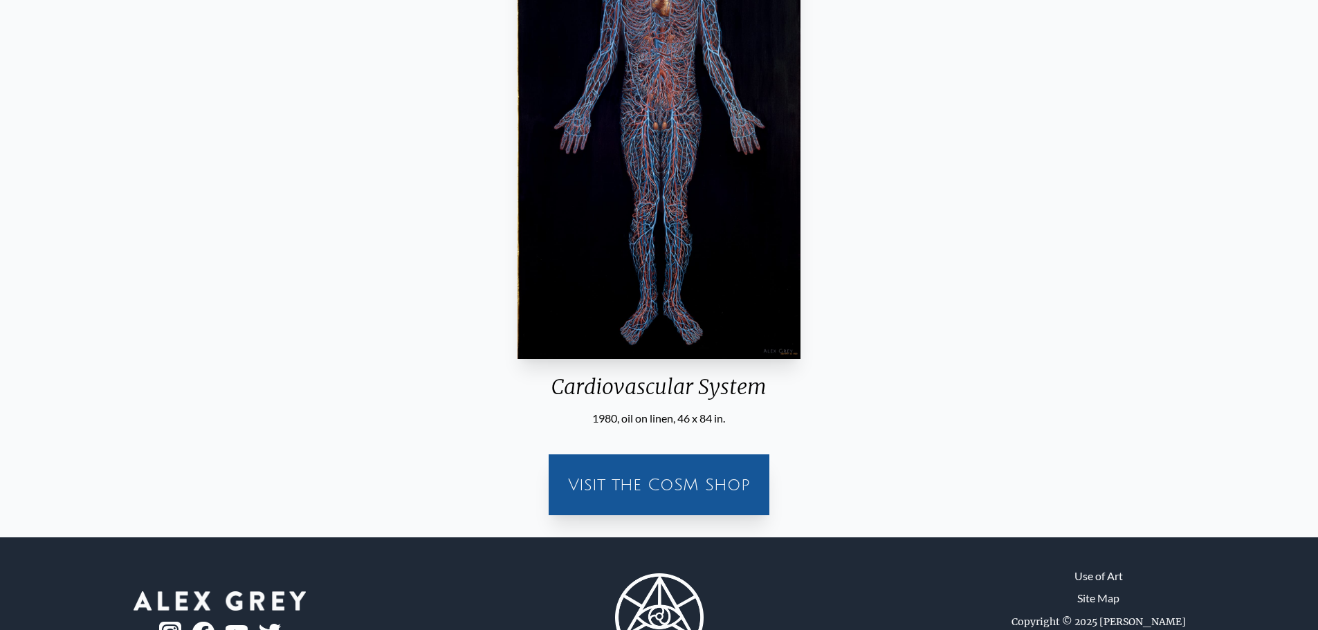
click at [650, 391] on div "Cardiovascular System" at bounding box center [658, 392] width 293 height 36
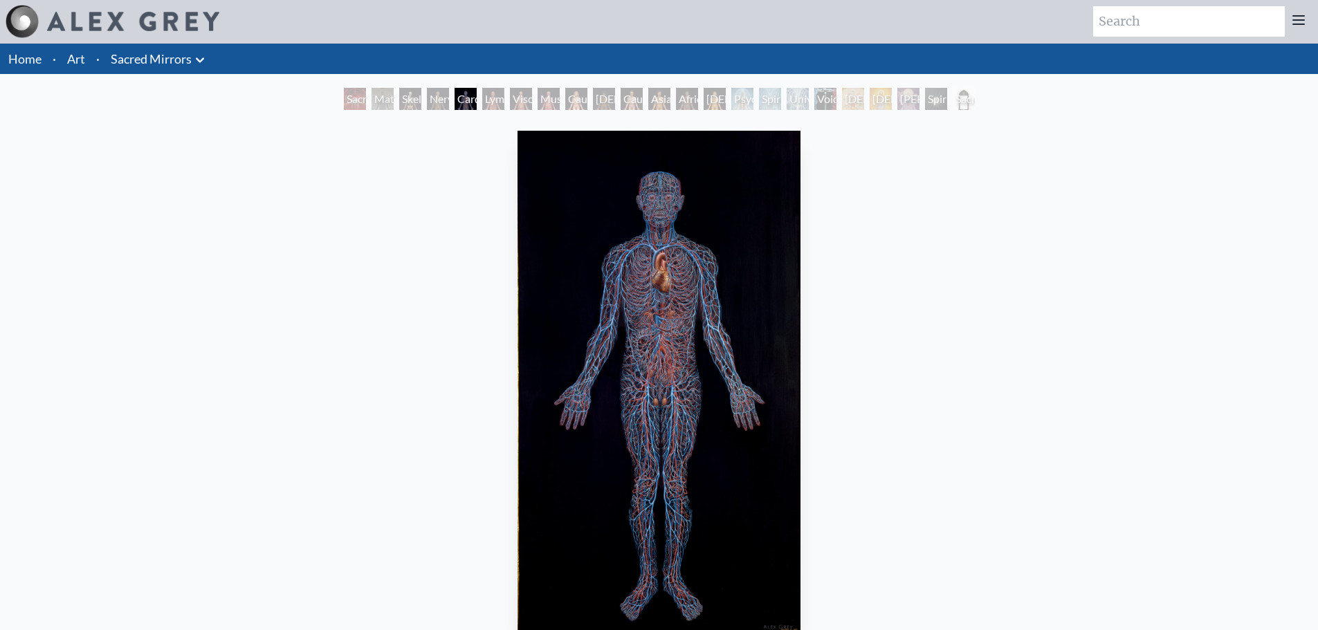
scroll to position [0, 0]
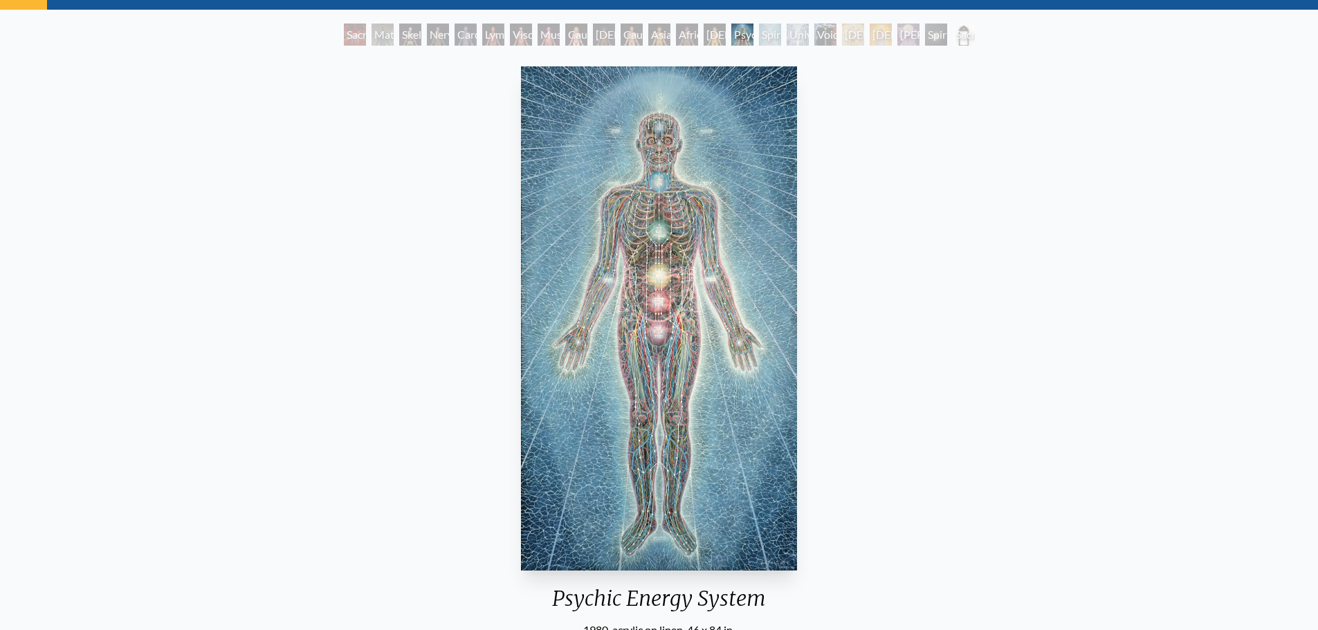
scroll to position [138, 0]
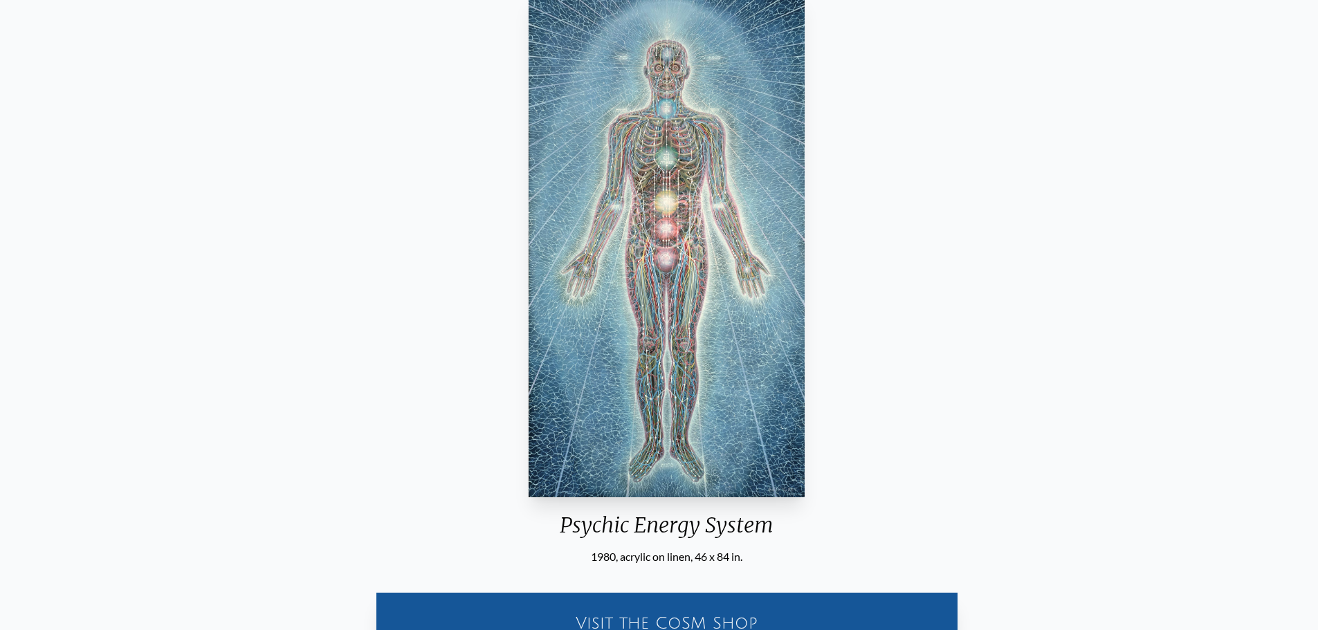
click at [777, 547] on div "Psychic Energy System" at bounding box center [666, 531] width 287 height 36
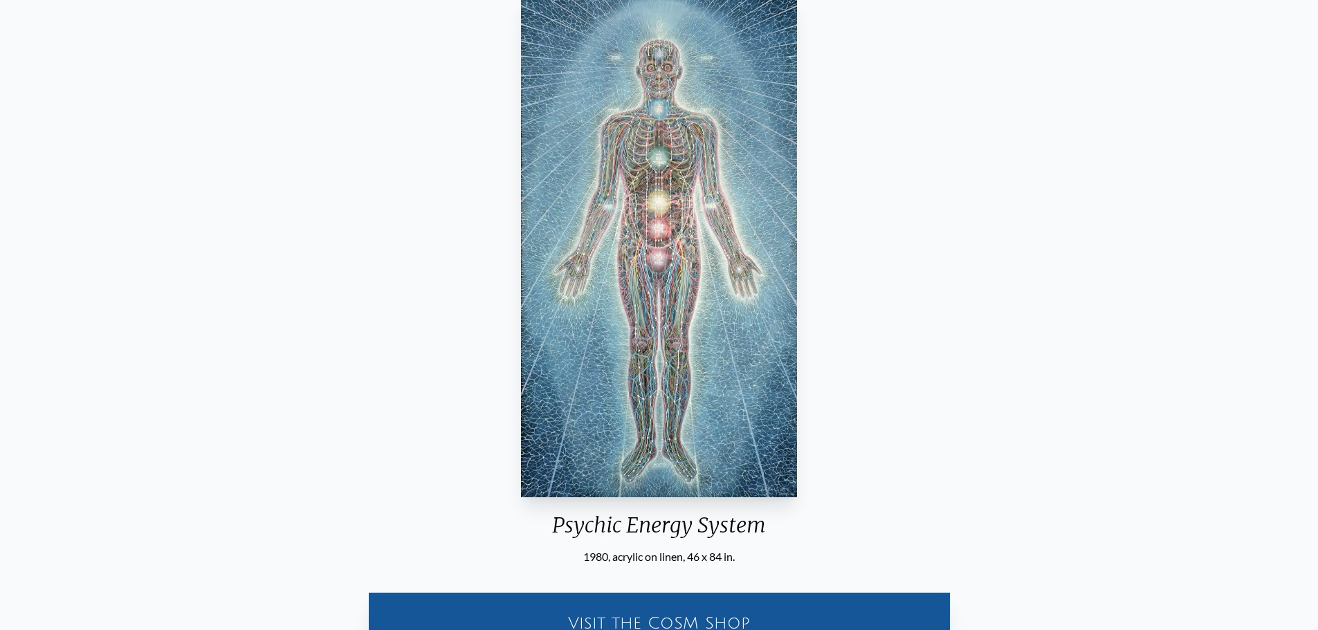
click at [705, 534] on div "Psychic Energy System" at bounding box center [658, 531] width 287 height 36
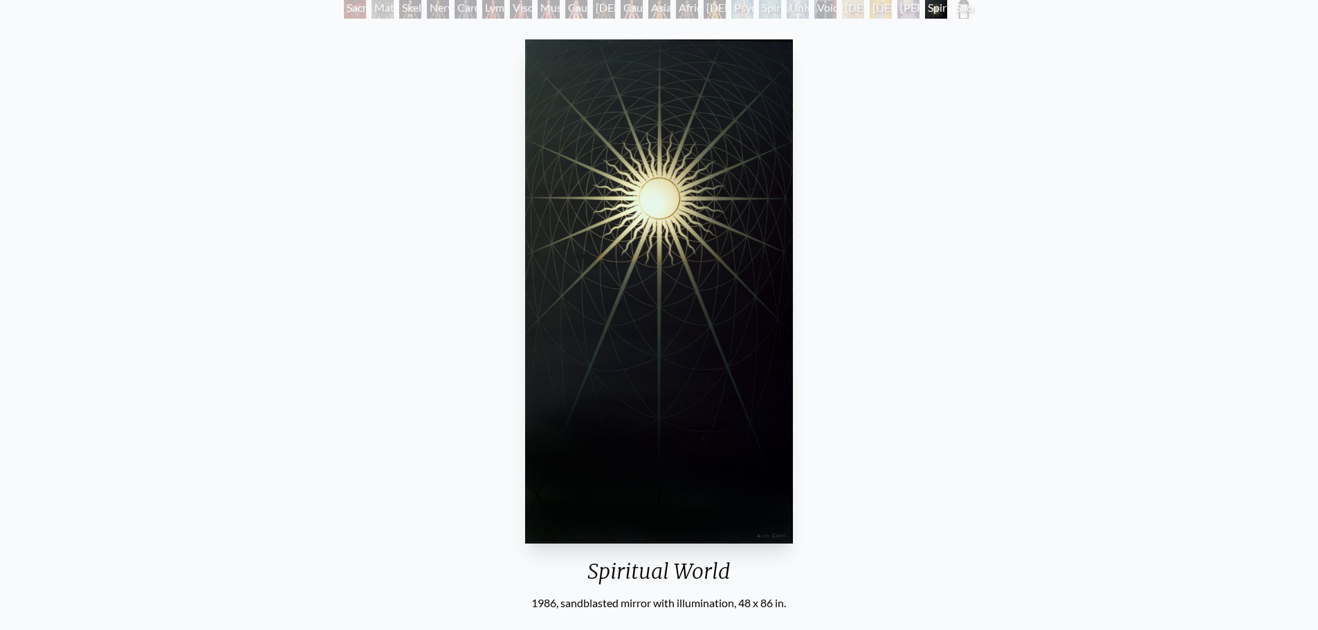
scroll to position [68, 0]
